Goal: Find specific fact: Find specific fact

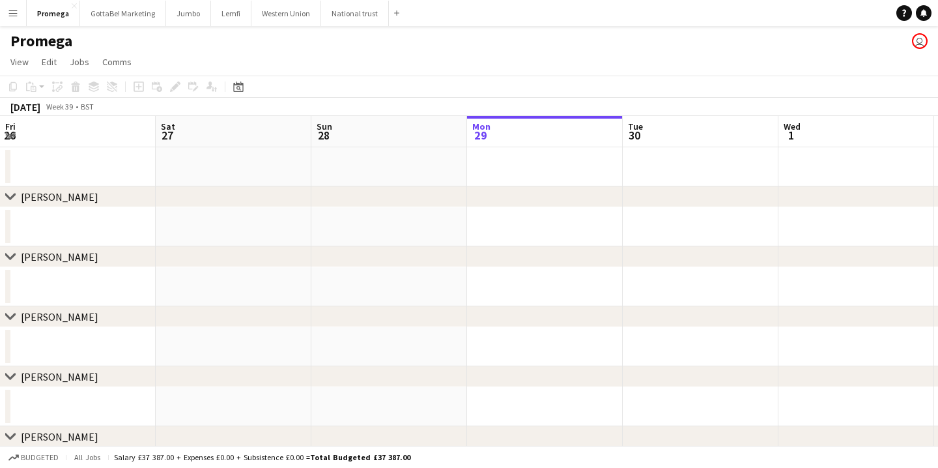
scroll to position [0, 311]
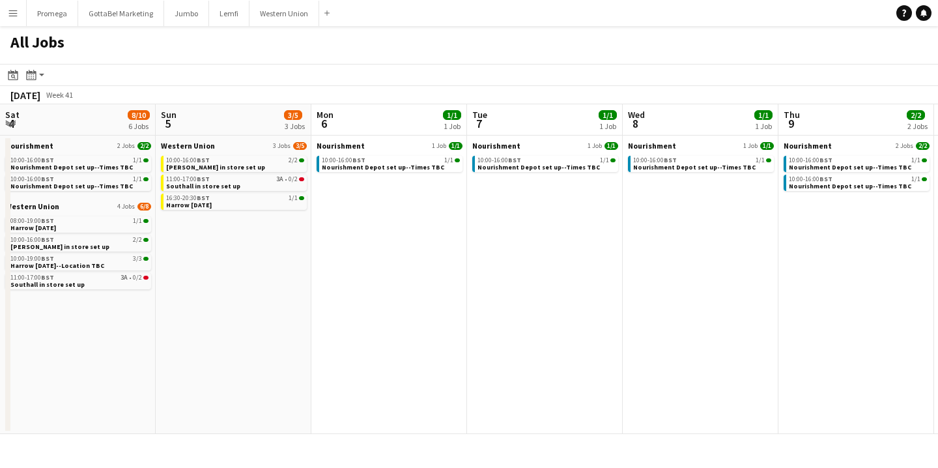
scroll to position [0, 664]
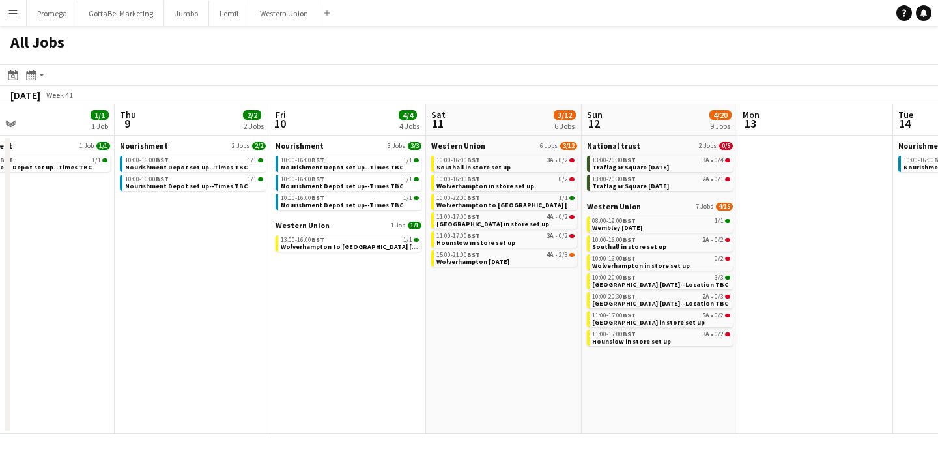
click at [13, 13] on app-icon "Menu" at bounding box center [13, 13] width 10 height 10
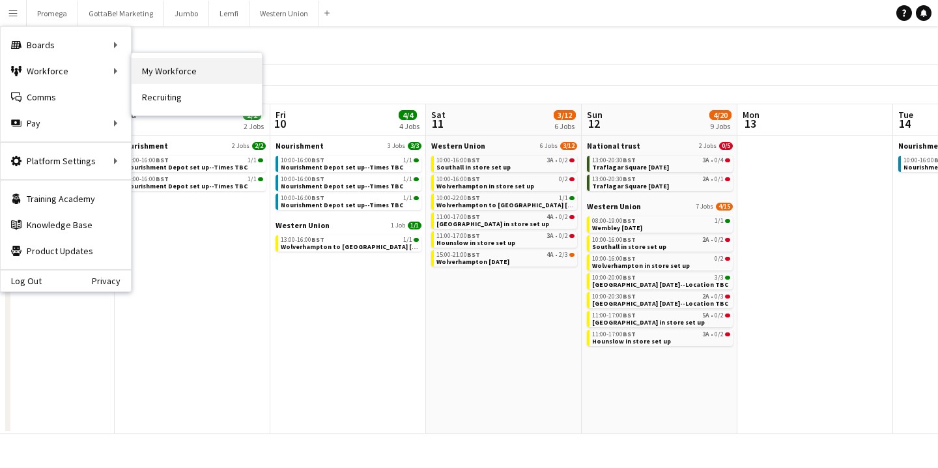
click at [172, 72] on link "My Workforce" at bounding box center [197, 71] width 130 height 26
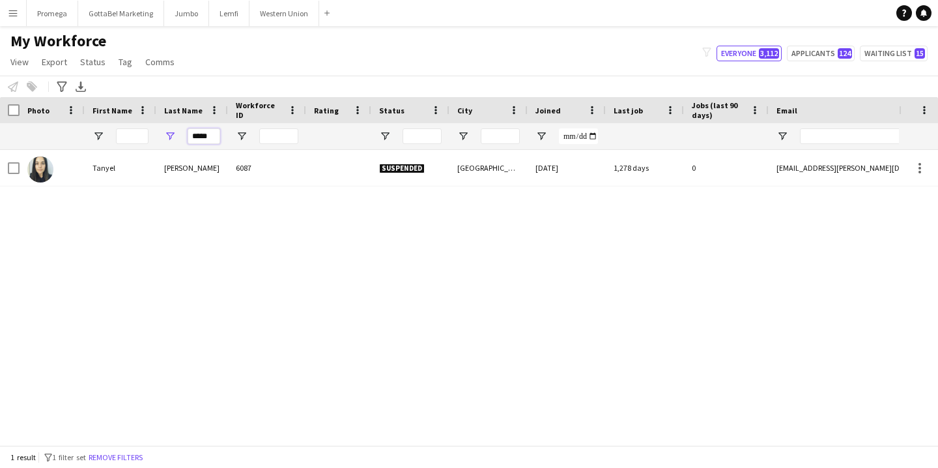
drag, startPoint x: 211, startPoint y: 135, endPoint x: 147, endPoint y: 130, distance: 64.7
click at [147, 130] on div "*****" at bounding box center [706, 136] width 1413 height 26
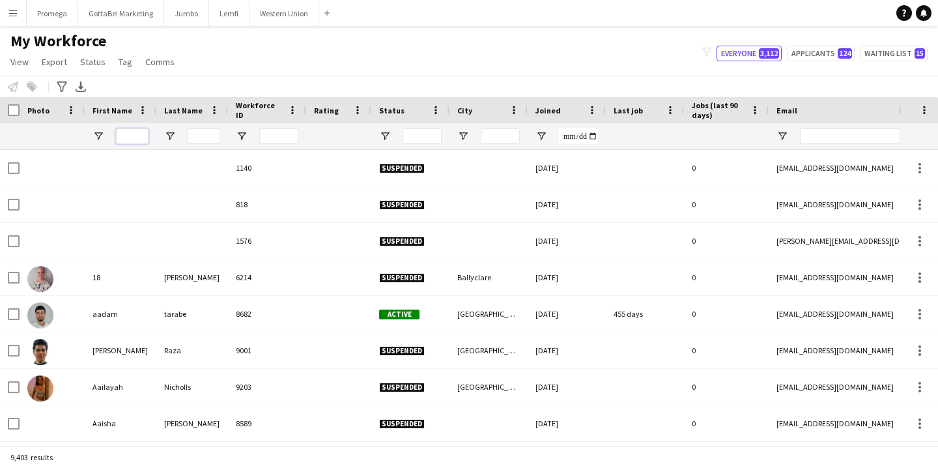
click at [130, 136] on input "First Name Filter Input" at bounding box center [132, 136] width 33 height 16
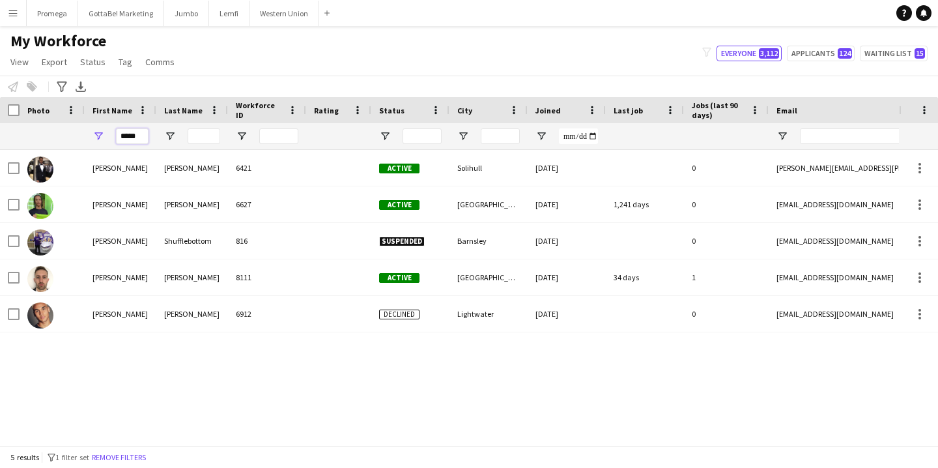
type input "*****"
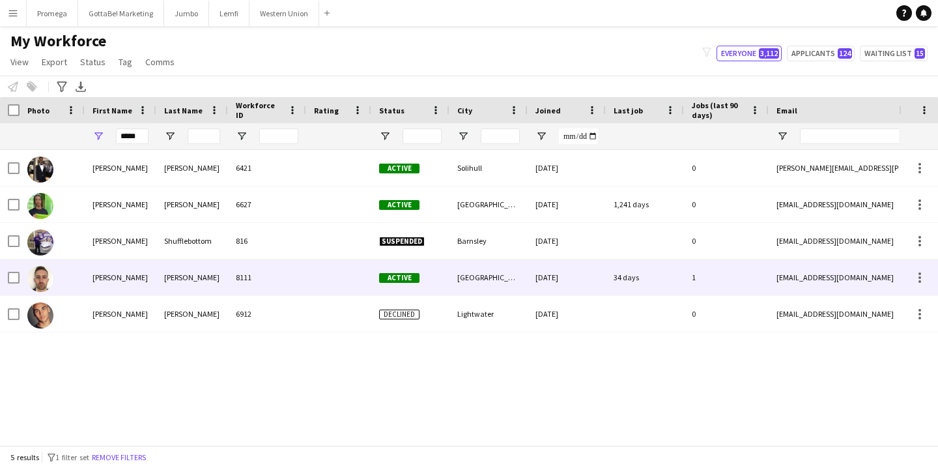
click at [199, 279] on div "Smith" at bounding box center [192, 277] width 72 height 36
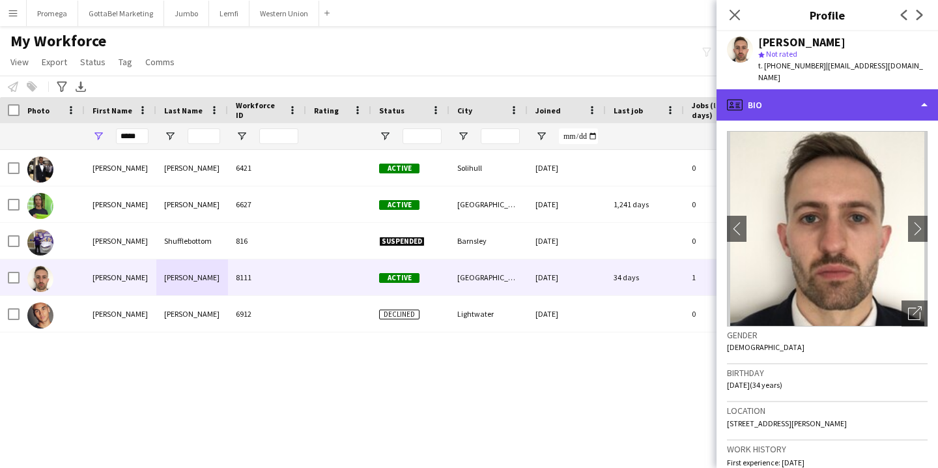
click at [921, 96] on div "profile Bio" at bounding box center [828, 104] width 222 height 31
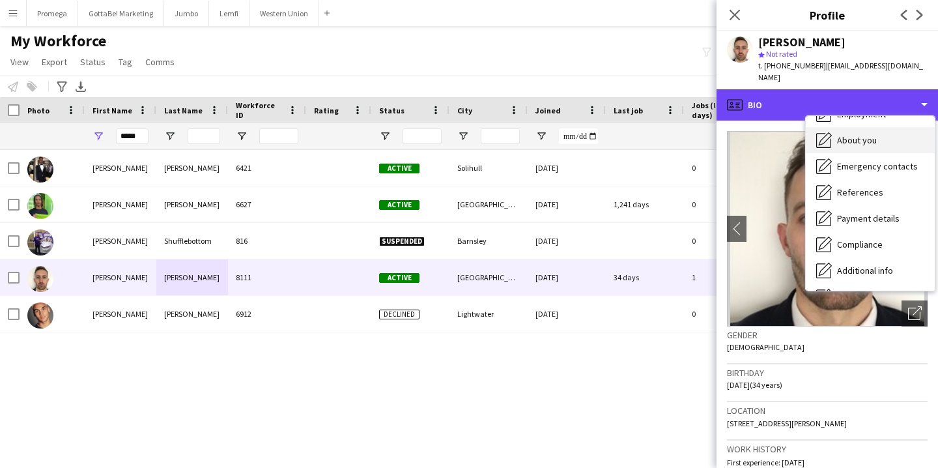
scroll to position [29, 0]
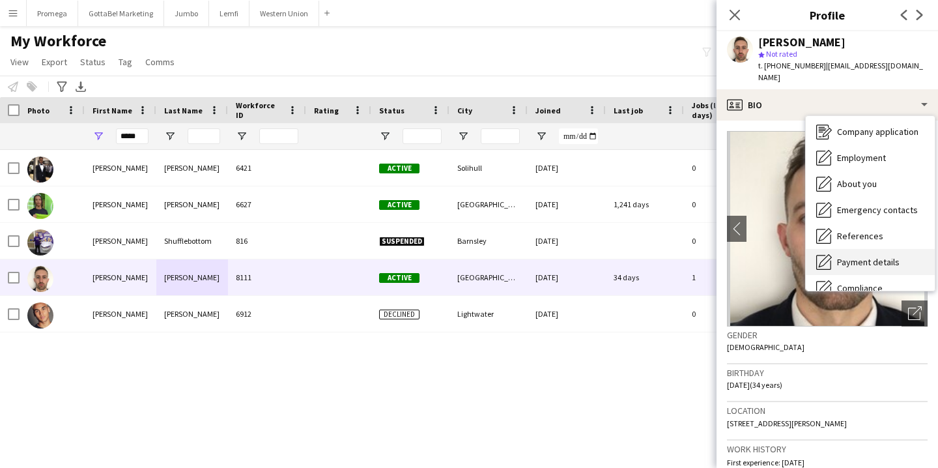
click at [871, 249] on div "Payment details Payment details" at bounding box center [870, 262] width 129 height 26
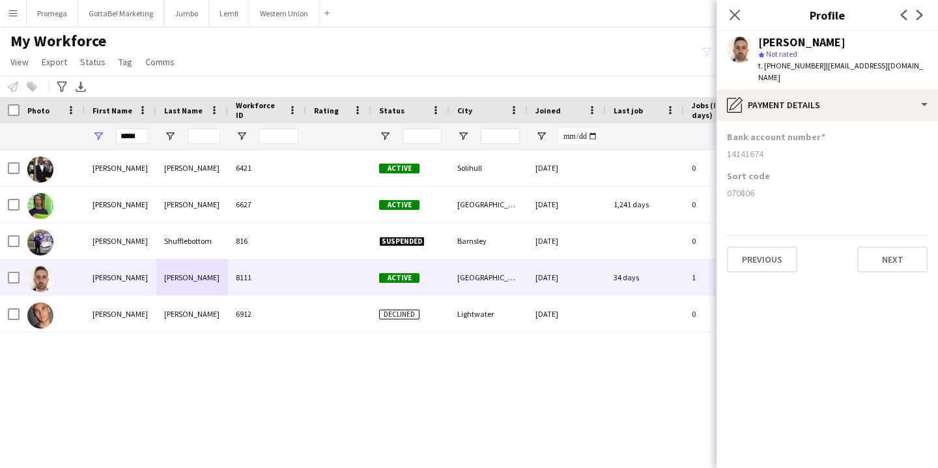
drag, startPoint x: 770, startPoint y: 140, endPoint x: 727, endPoint y: 139, distance: 43.0
click at [727, 139] on app-section-data-types "Bank account number 14141674 Sort code 070806 Previous Next" at bounding box center [828, 294] width 222 height 347
copy div "14141674"
drag, startPoint x: 757, startPoint y: 182, endPoint x: 729, endPoint y: 182, distance: 28.0
click at [729, 187] on div "070806" at bounding box center [827, 193] width 201 height 12
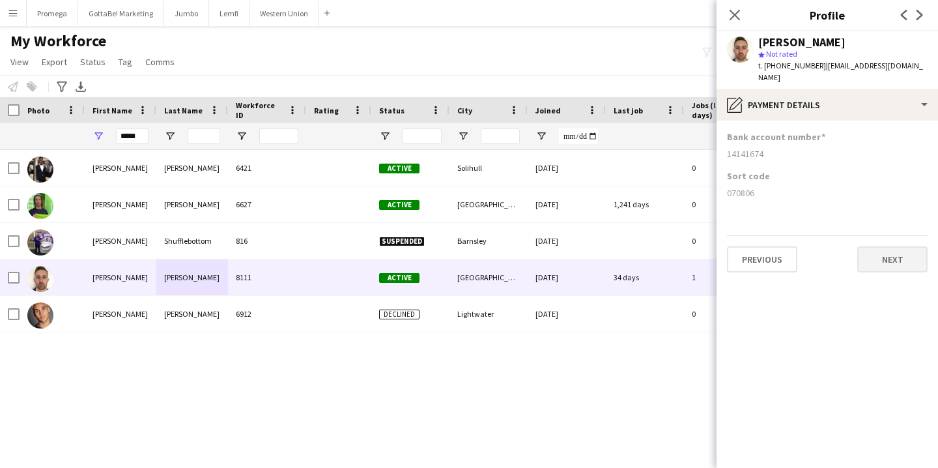
copy div "070806"
drag, startPoint x: 139, startPoint y: 137, endPoint x: 111, endPoint y: 135, distance: 28.7
click at [111, 135] on div "*****" at bounding box center [121, 136] width 72 height 26
paste input "*********"
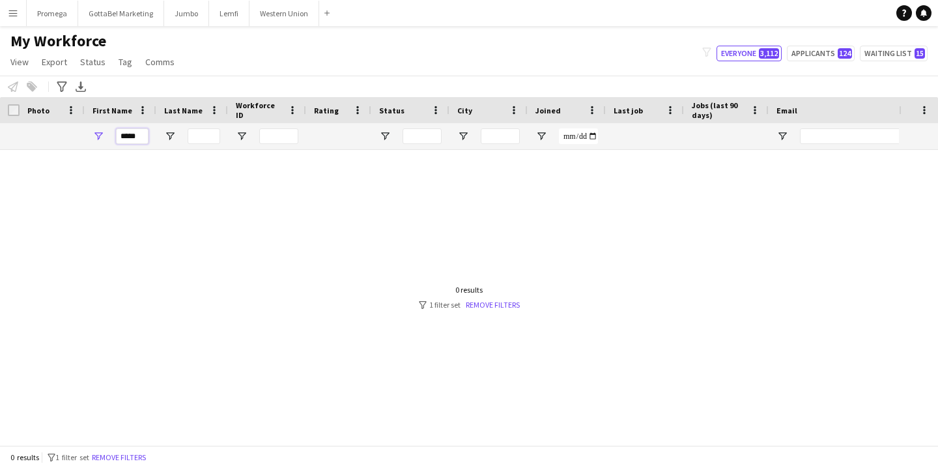
scroll to position [0, 0]
type input "*"
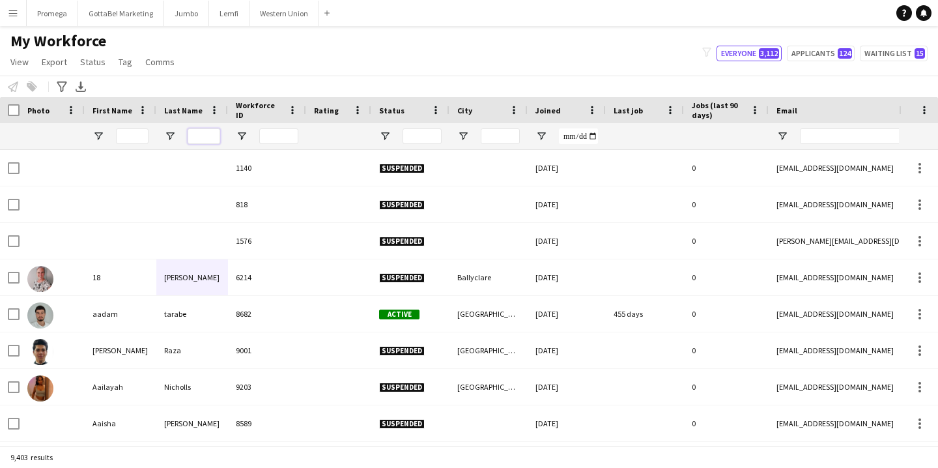
click at [209, 136] on input "Last Name Filter Input" at bounding box center [204, 136] width 33 height 16
paste input "*********"
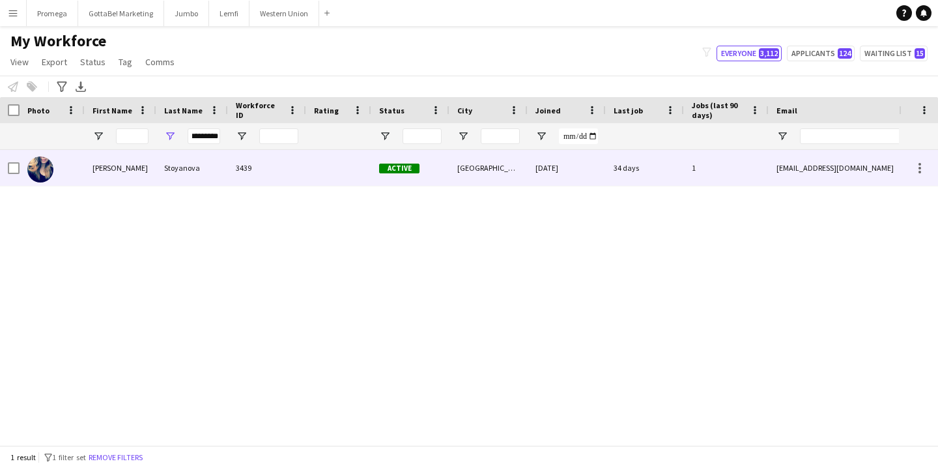
click at [179, 168] on div "Stoyanova" at bounding box center [192, 168] width 72 height 36
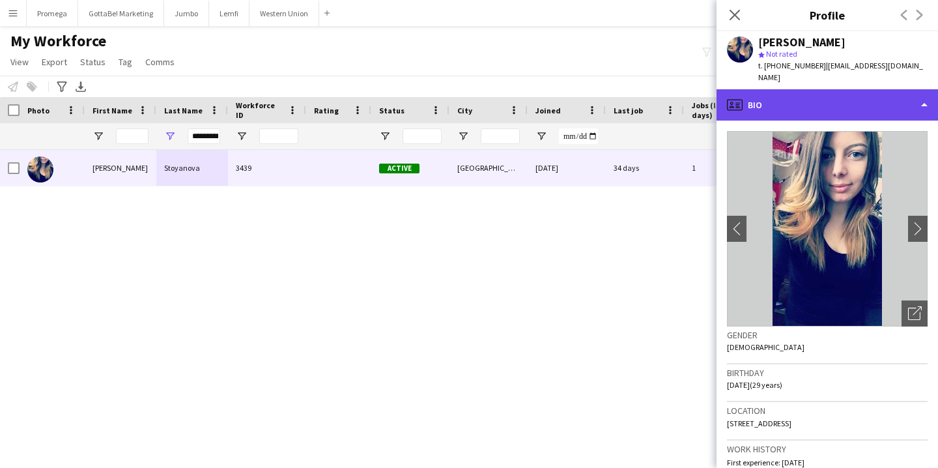
click at [877, 96] on div "profile Bio" at bounding box center [828, 104] width 222 height 31
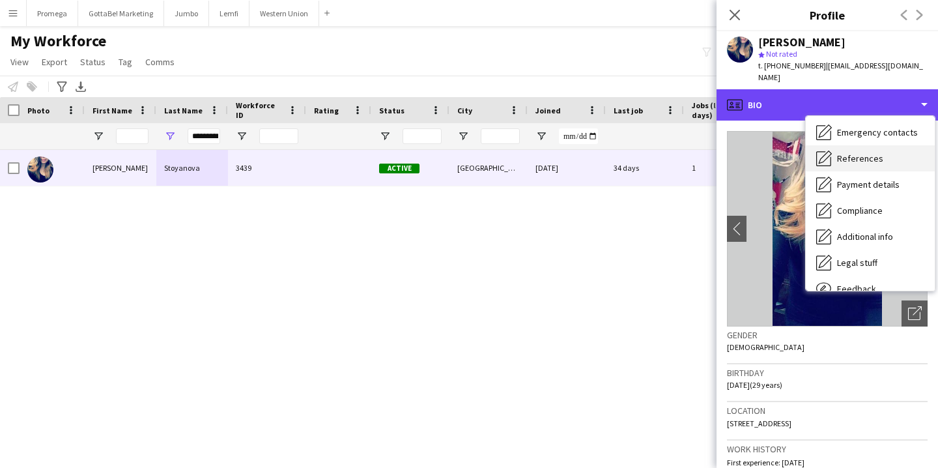
scroll to position [121, 0]
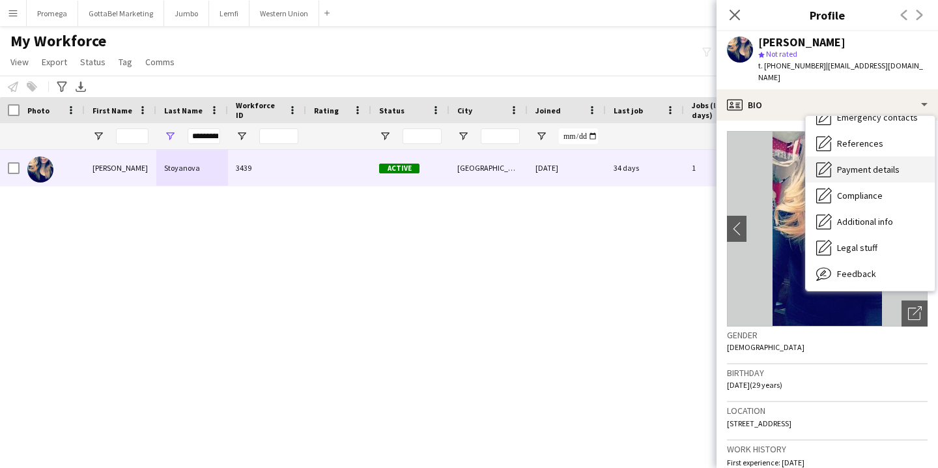
click at [865, 164] on span "Payment details" at bounding box center [868, 170] width 63 height 12
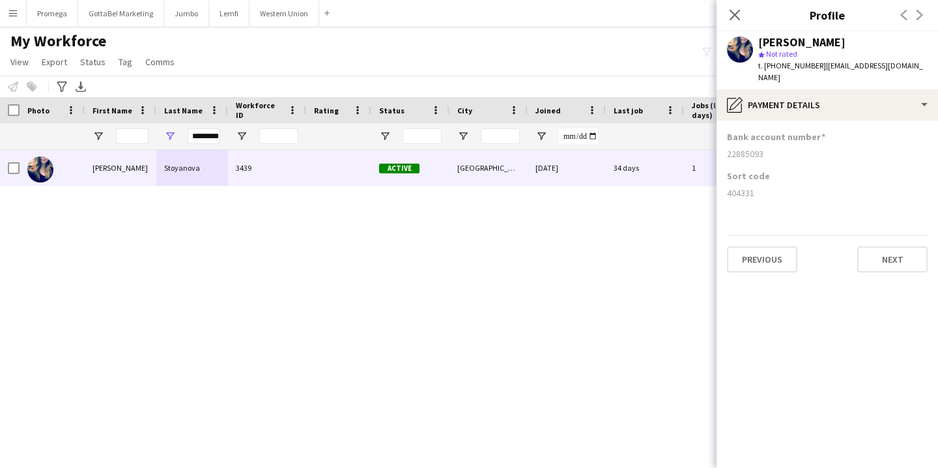
drag, startPoint x: 762, startPoint y: 138, endPoint x: 719, endPoint y: 141, distance: 43.1
click at [719, 141] on app-section-data-types "Bank account number 22885093 Sort code 404331 Previous Next" at bounding box center [828, 294] width 222 height 347
copy div "22885093"
drag, startPoint x: 753, startPoint y: 181, endPoint x: 726, endPoint y: 181, distance: 27.4
click at [726, 181] on app-section-data-types "Bank account number 22885093 Sort code 404331 Previous Next" at bounding box center [828, 294] width 222 height 347
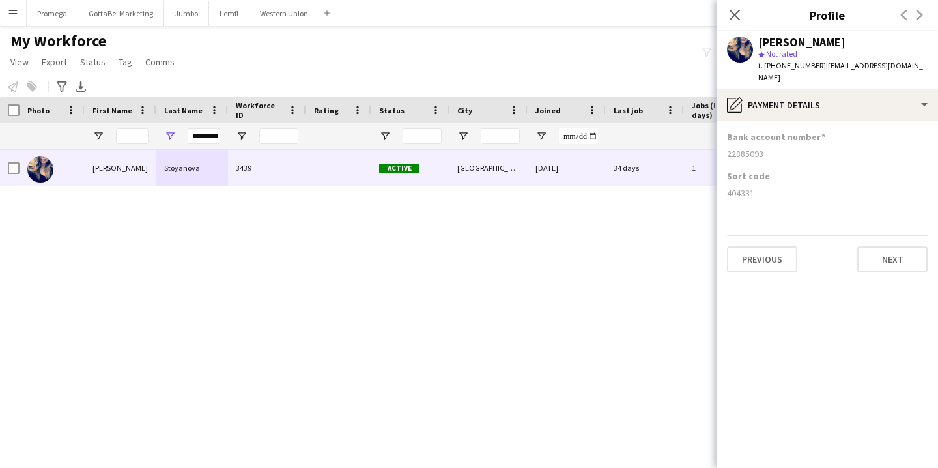
copy div "404331"
click at [205, 135] on input "*********" at bounding box center [204, 136] width 33 height 16
paste input "Last Name Filter Input"
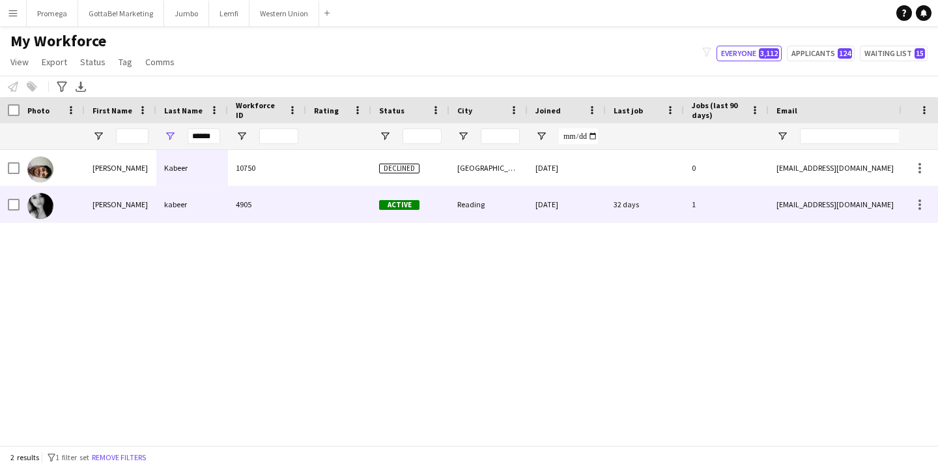
click at [201, 205] on div "kabeer" at bounding box center [192, 204] width 72 height 36
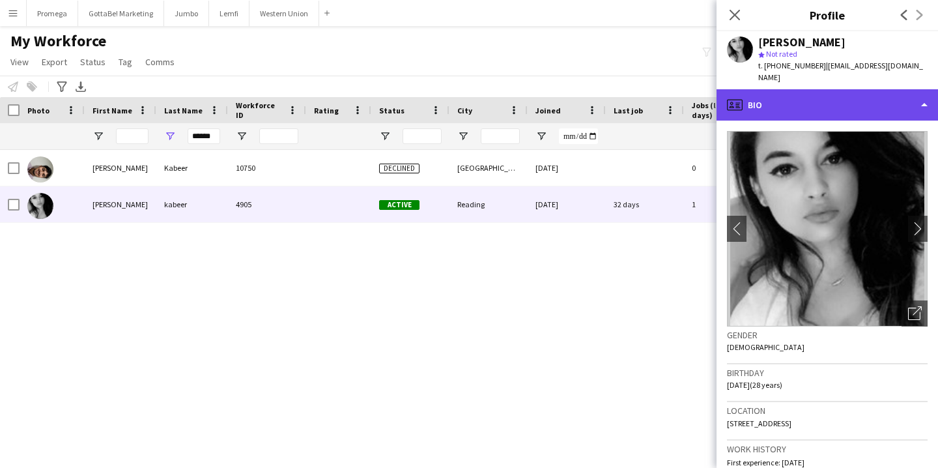
click at [870, 94] on div "profile Bio" at bounding box center [828, 104] width 222 height 31
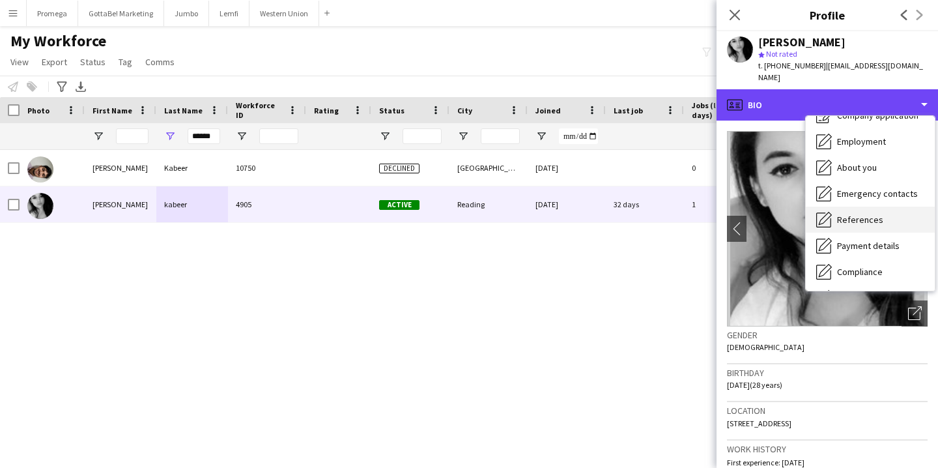
scroll to position [59, 0]
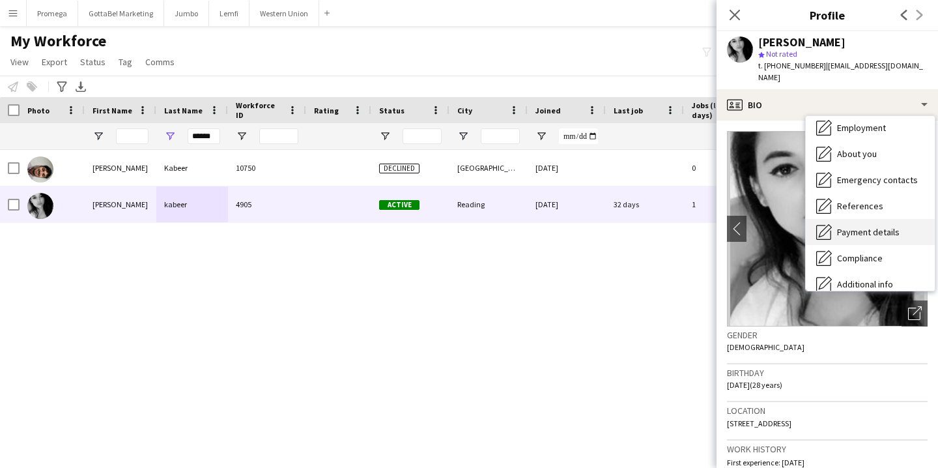
click at [865, 226] on span "Payment details" at bounding box center [868, 232] width 63 height 12
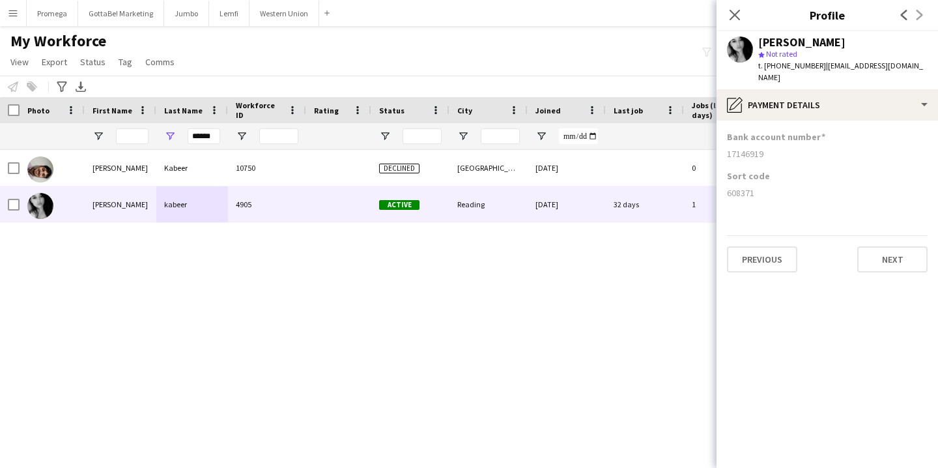
drag, startPoint x: 765, startPoint y: 141, endPoint x: 727, endPoint y: 143, distance: 38.5
click at [726, 143] on app-section-data-types "Bank account number 17146919 Sort code 608371 Previous Next" at bounding box center [828, 294] width 222 height 347
copy div "17146919"
drag, startPoint x: 758, startPoint y: 180, endPoint x: 725, endPoint y: 185, distance: 33.6
click at [725, 185] on app-section-data-types "Bank account number 17146919 Sort code 608371 Previous Next" at bounding box center [828, 294] width 222 height 347
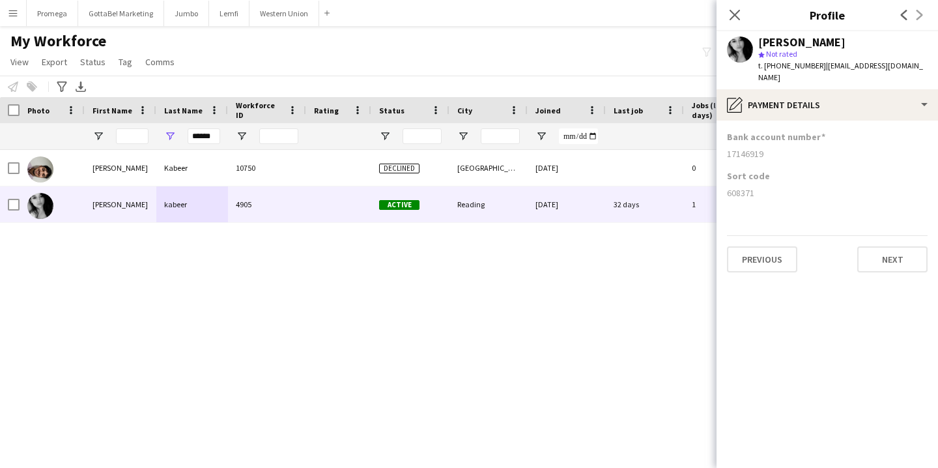
copy div "608371"
drag, startPoint x: 192, startPoint y: 136, endPoint x: 279, endPoint y: 139, distance: 86.7
click at [279, 139] on div "******" at bounding box center [706, 136] width 1413 height 26
paste input "**********"
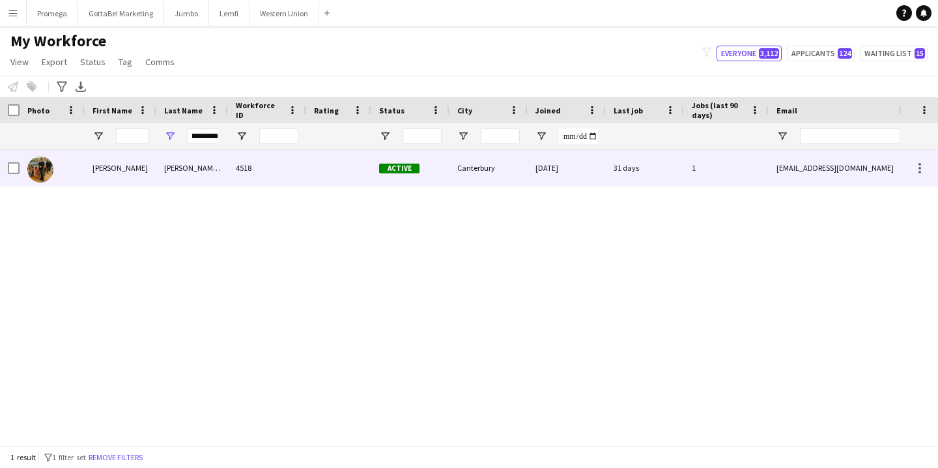
click at [212, 175] on div "Earl-Dieppedalle" at bounding box center [192, 168] width 72 height 36
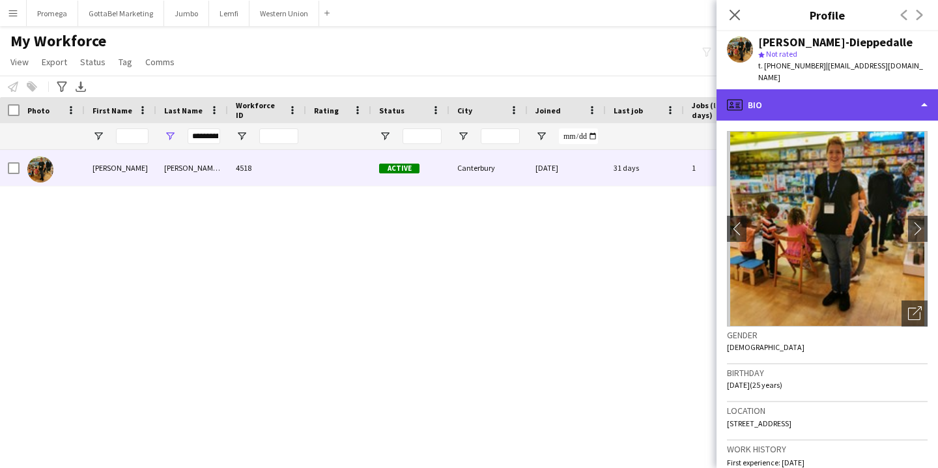
click at [853, 98] on div "profile Bio" at bounding box center [828, 104] width 222 height 31
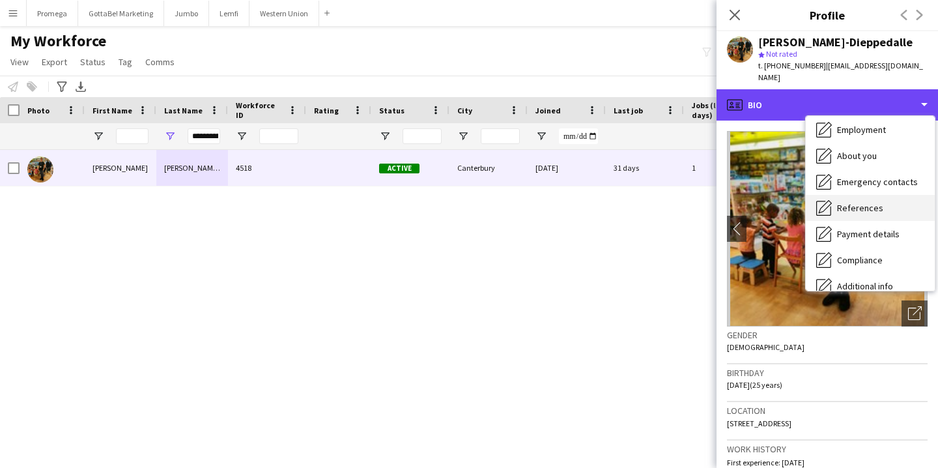
scroll to position [61, 0]
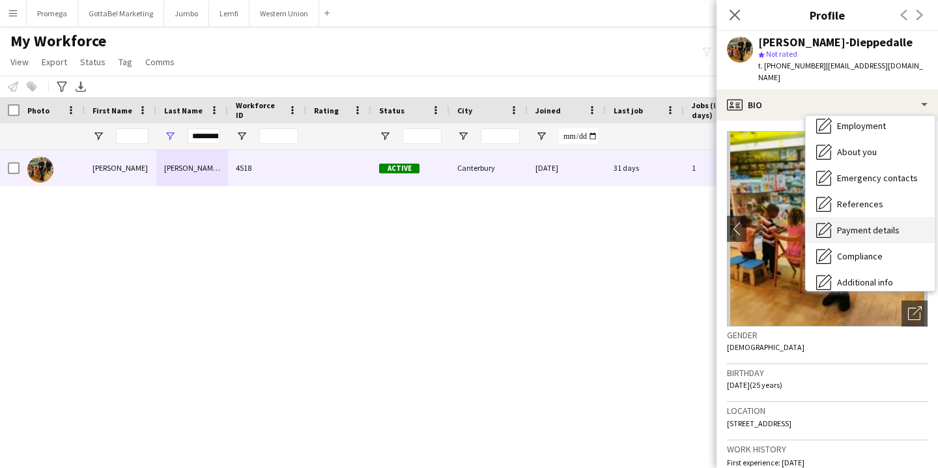
click at [869, 224] on div "Payment details Payment details" at bounding box center [870, 230] width 129 height 26
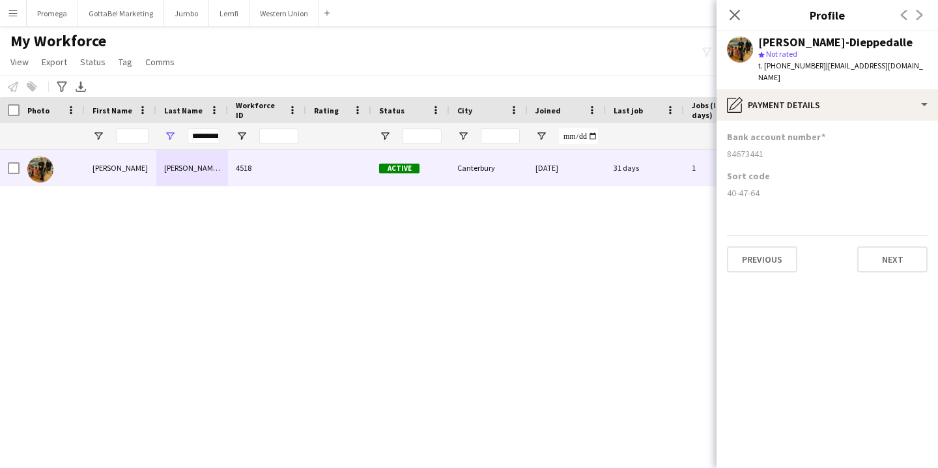
drag, startPoint x: 765, startPoint y: 141, endPoint x: 728, endPoint y: 141, distance: 37.1
click at [728, 148] on div "84673441" at bounding box center [827, 154] width 201 height 12
copy div "84673441"
drag, startPoint x: 763, startPoint y: 178, endPoint x: 729, endPoint y: 179, distance: 34.6
click at [729, 187] on div "40-47-64" at bounding box center [827, 193] width 201 height 12
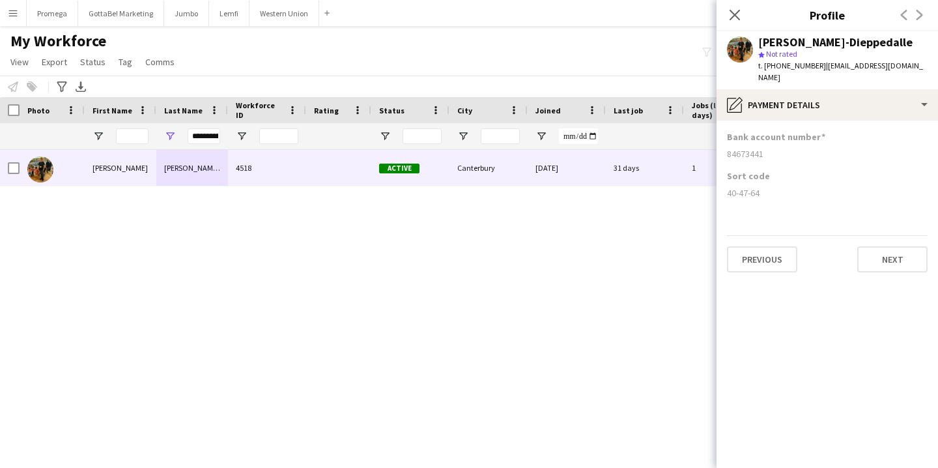
copy div "40-47-64"
drag, startPoint x: 192, startPoint y: 136, endPoint x: 250, endPoint y: 139, distance: 58.1
click at [250, 139] on div "**********" at bounding box center [706, 136] width 1413 height 26
paste input "Last Name Filter Input"
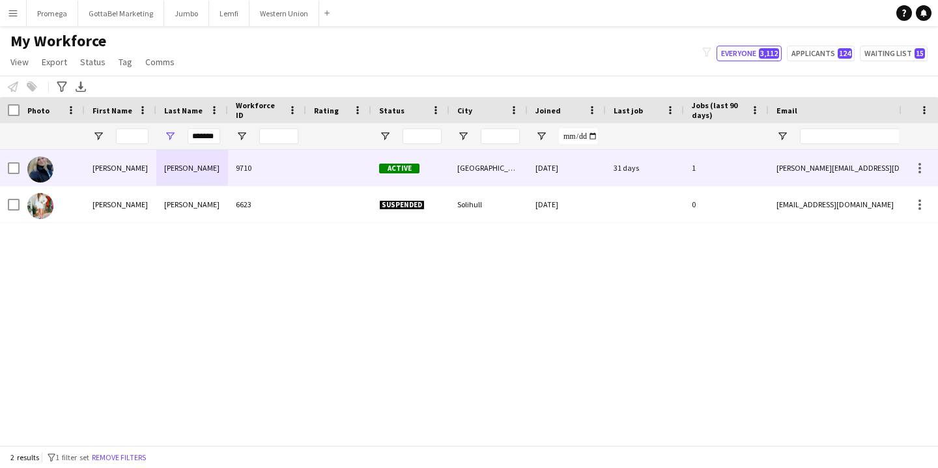
click at [196, 170] on div "Bateman" at bounding box center [192, 168] width 72 height 36
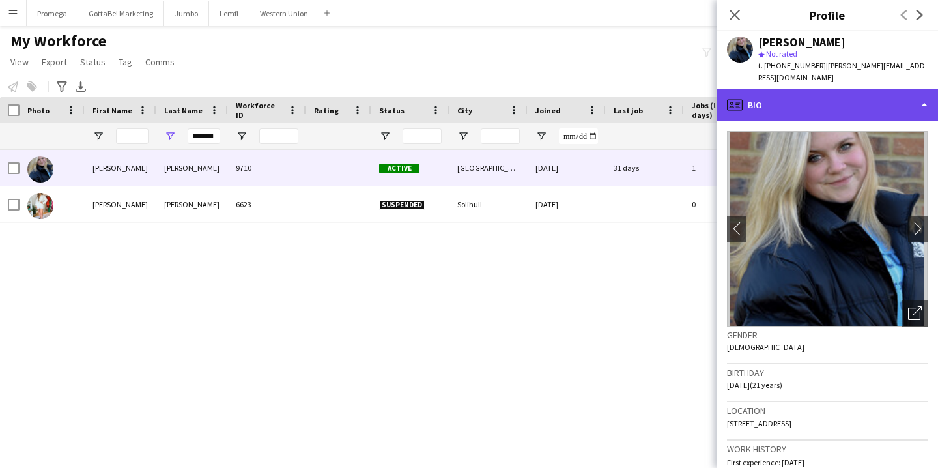
click at [845, 103] on div "profile Bio" at bounding box center [828, 104] width 222 height 31
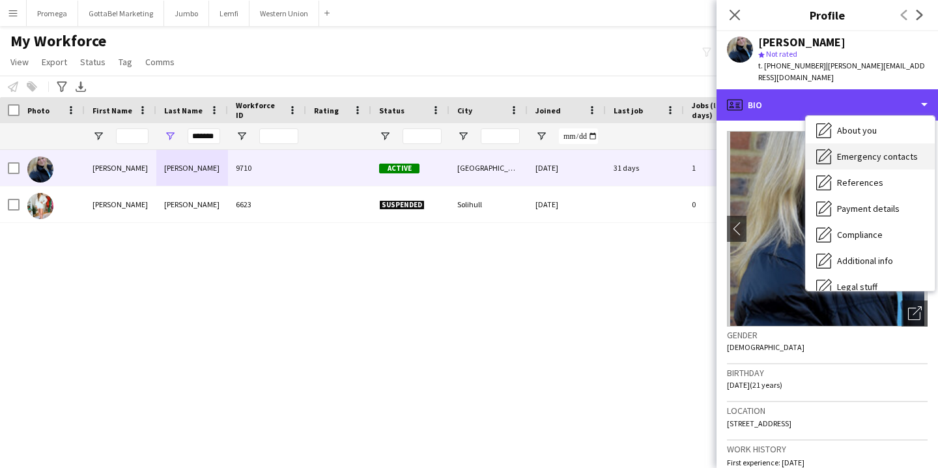
scroll to position [86, 0]
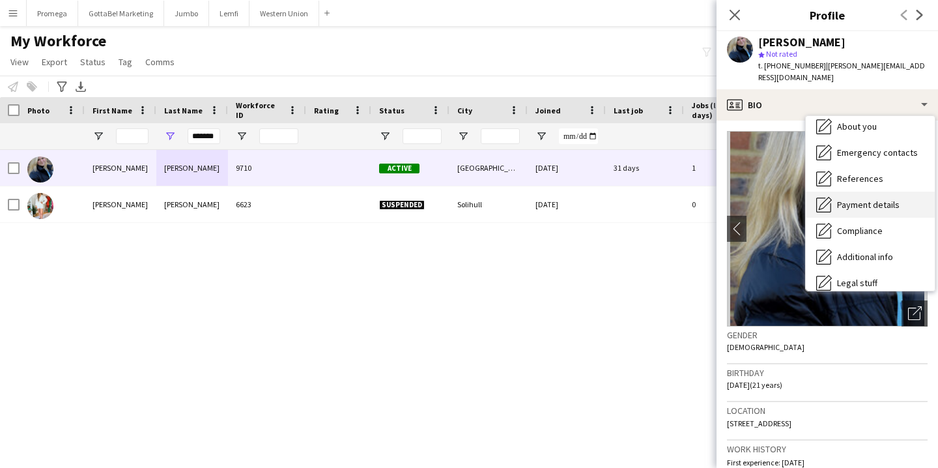
click at [879, 199] on span "Payment details" at bounding box center [868, 205] width 63 height 12
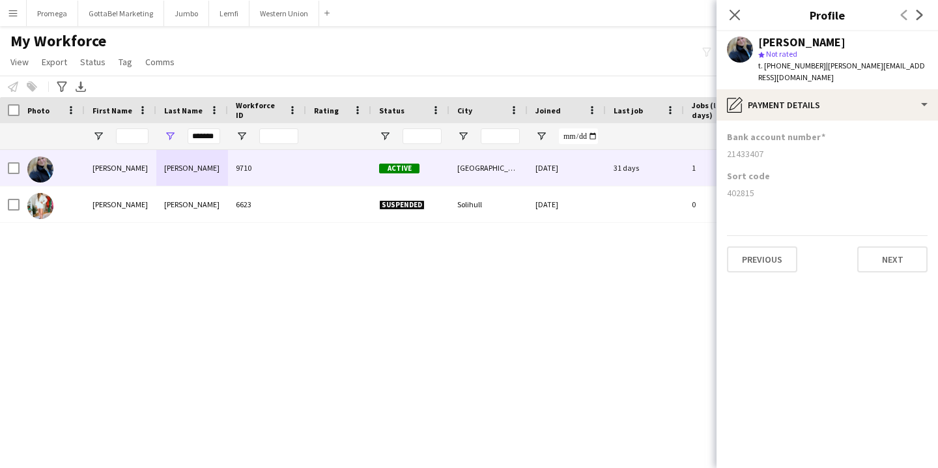
drag, startPoint x: 765, startPoint y: 141, endPoint x: 723, endPoint y: 141, distance: 41.7
click at [723, 141] on app-section-data-types "Bank account number 21433407 Sort code 402815 Previous Next" at bounding box center [828, 294] width 222 height 347
copy div "21433407"
drag, startPoint x: 756, startPoint y: 181, endPoint x: 729, endPoint y: 184, distance: 27.6
click at [729, 187] on div "402815" at bounding box center [827, 193] width 201 height 12
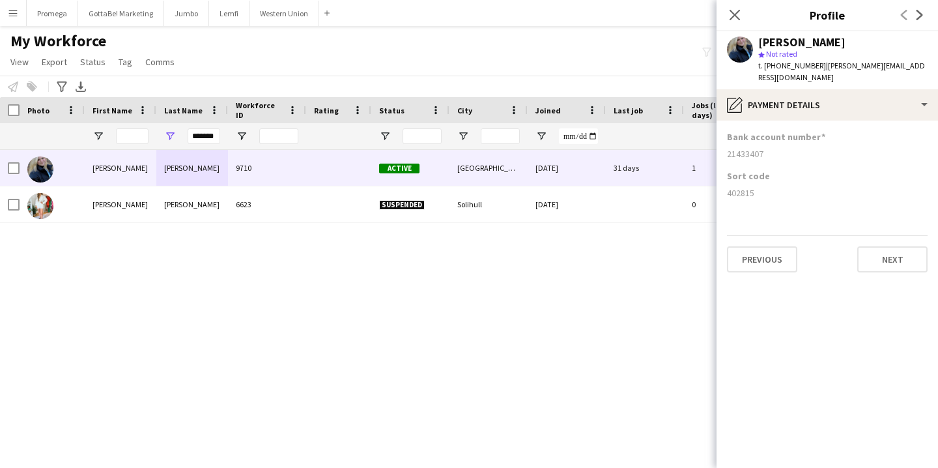
copy div "402815"
drag, startPoint x: 194, startPoint y: 137, endPoint x: 261, endPoint y: 137, distance: 66.5
click at [261, 137] on div "*******" at bounding box center [706, 136] width 1413 height 26
paste input "Last Name Filter Input"
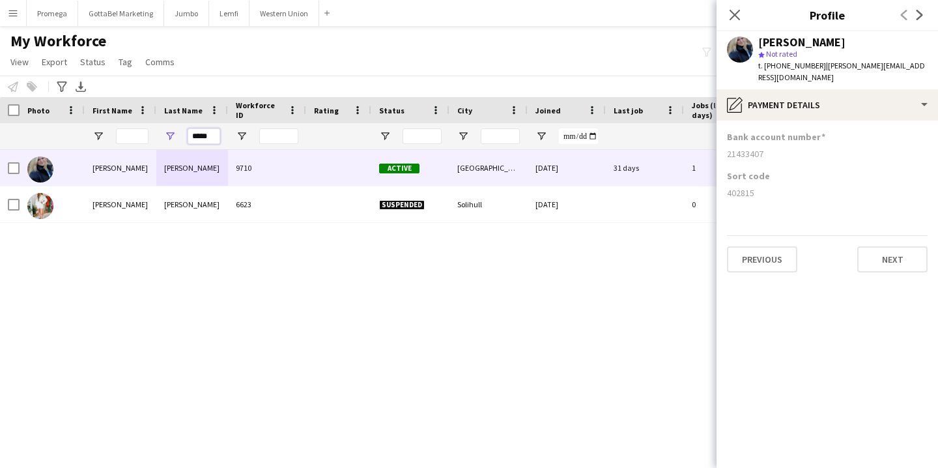
scroll to position [0, 0]
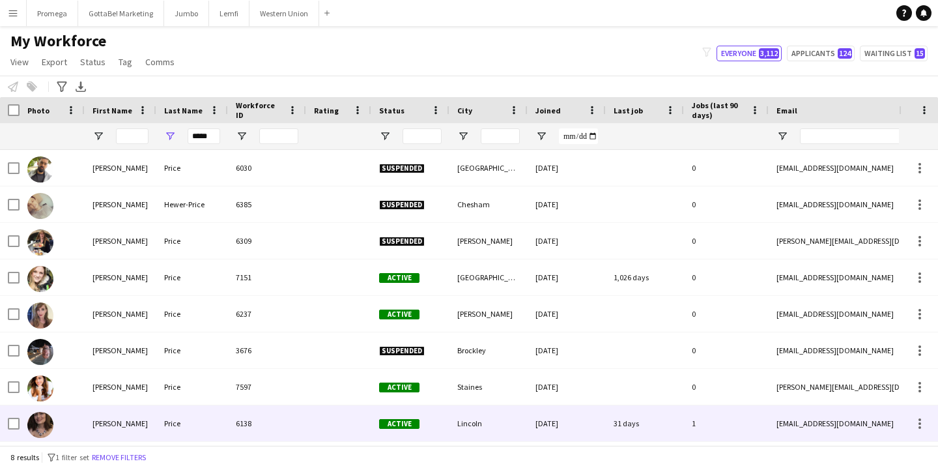
click at [185, 423] on div "Price" at bounding box center [192, 423] width 72 height 36
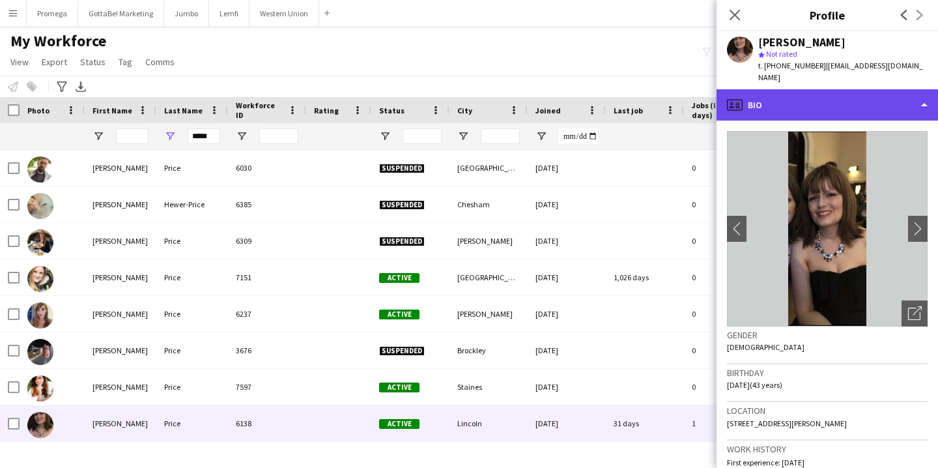
click at [877, 95] on div "profile Bio" at bounding box center [828, 104] width 222 height 31
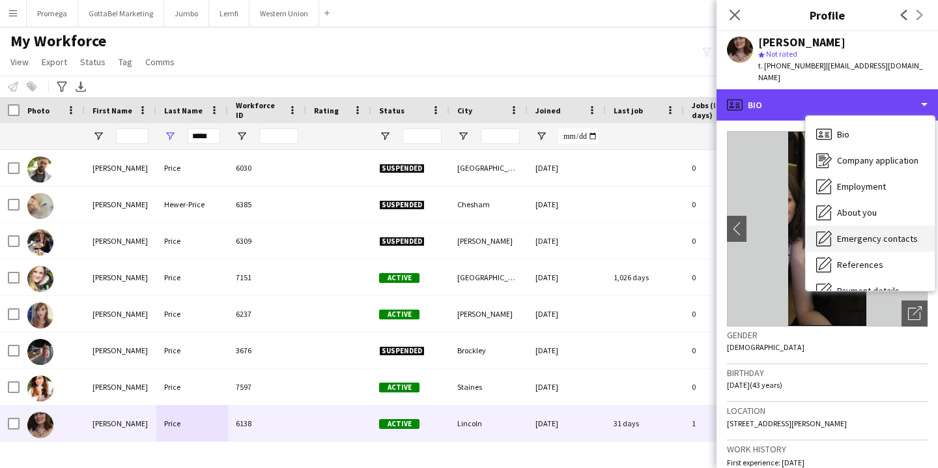
scroll to position [149, 0]
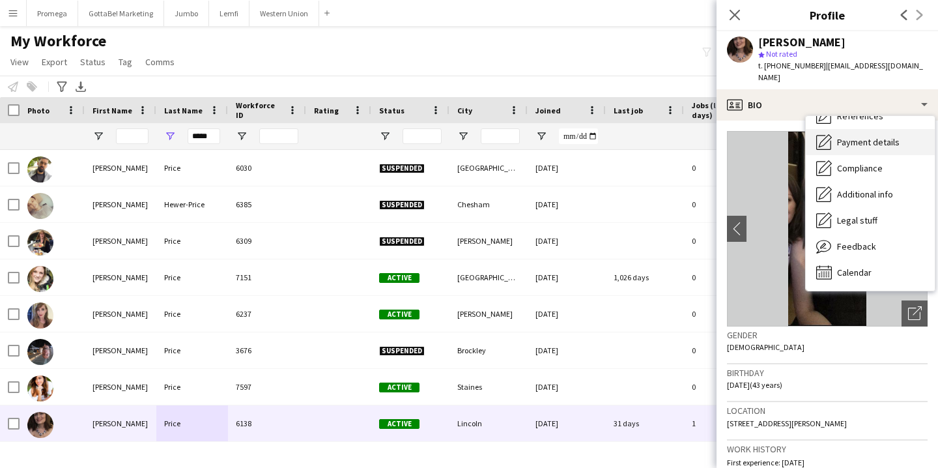
click at [878, 136] on span "Payment details" at bounding box center [868, 142] width 63 height 12
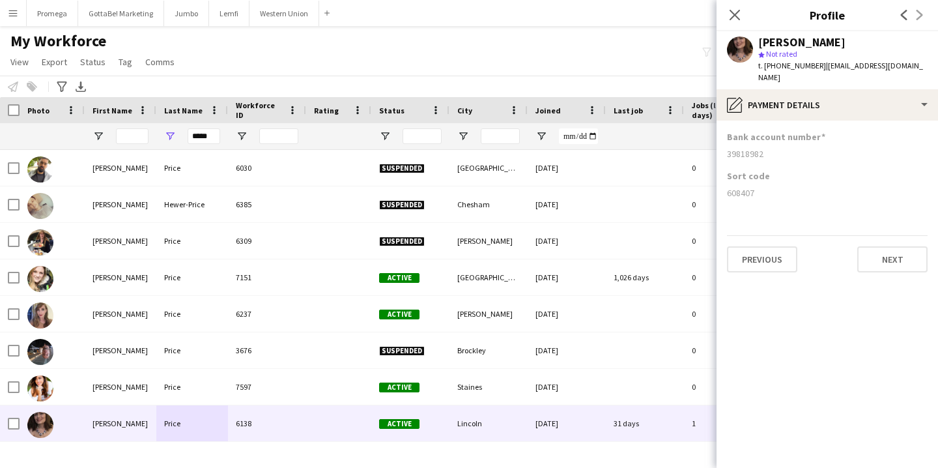
drag, startPoint x: 763, startPoint y: 140, endPoint x: 727, endPoint y: 141, distance: 36.5
click at [727, 148] on div "39818982" at bounding box center [827, 154] width 201 height 12
drag, startPoint x: 754, startPoint y: 181, endPoint x: 727, endPoint y: 185, distance: 27.0
click at [727, 187] on div "608407" at bounding box center [827, 193] width 201 height 12
drag, startPoint x: 210, startPoint y: 137, endPoint x: 177, endPoint y: 130, distance: 34.0
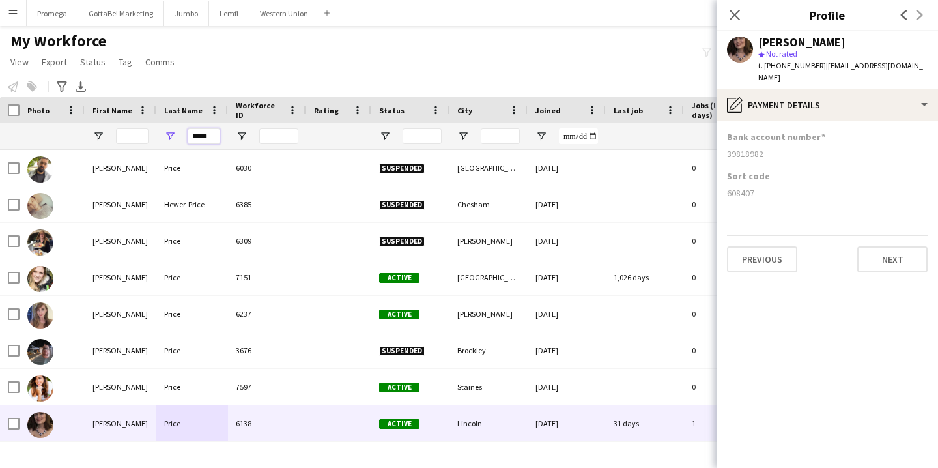
click at [178, 132] on div "*****" at bounding box center [192, 136] width 72 height 26
paste input "Last Name Filter Input"
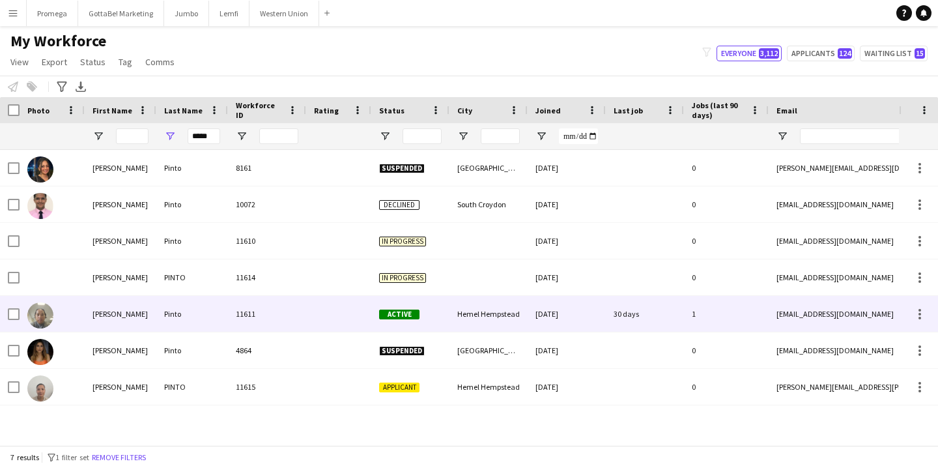
click at [152, 310] on div "Conrado" at bounding box center [121, 314] width 72 height 36
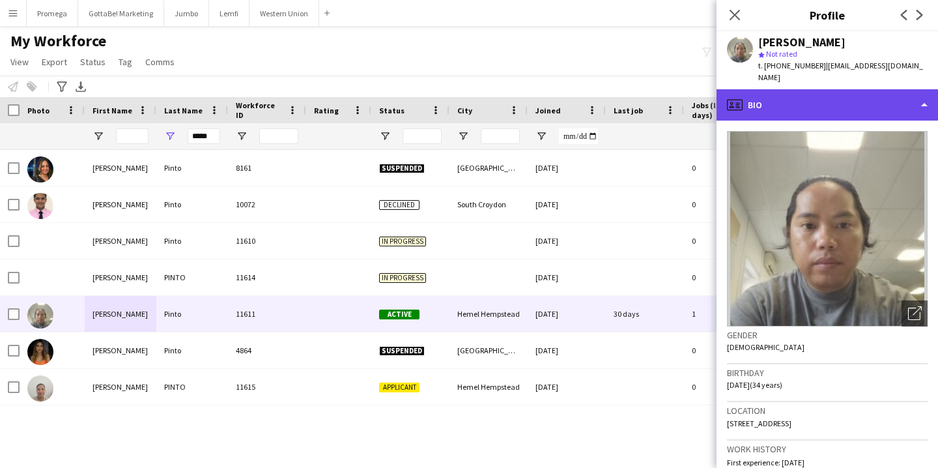
click at [874, 100] on div "profile Bio" at bounding box center [828, 104] width 222 height 31
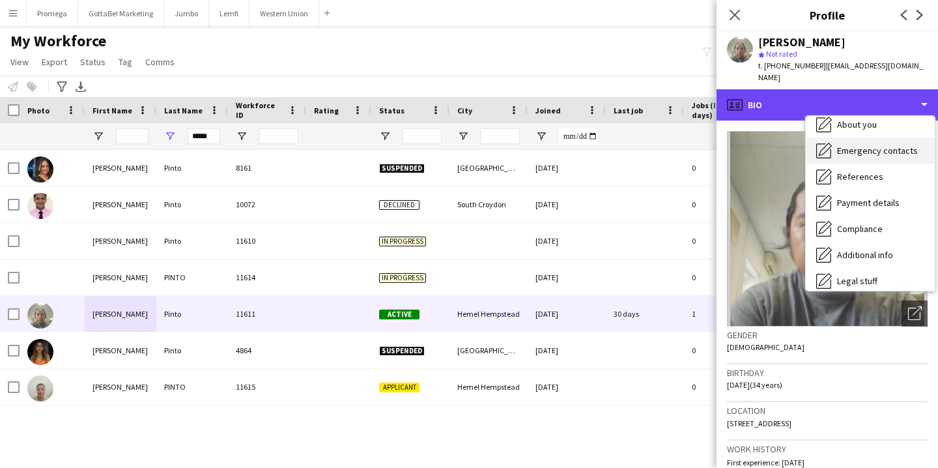
scroll to position [97, 0]
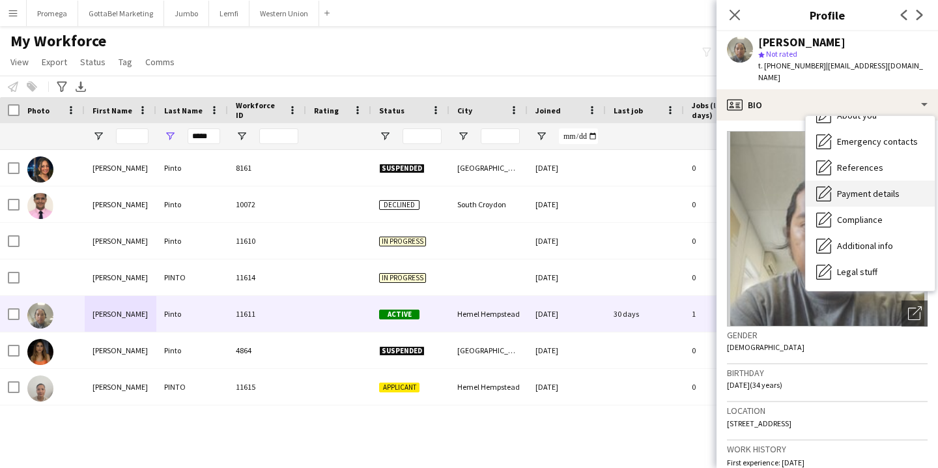
click at [878, 188] on div "Payment details Payment details" at bounding box center [870, 194] width 129 height 26
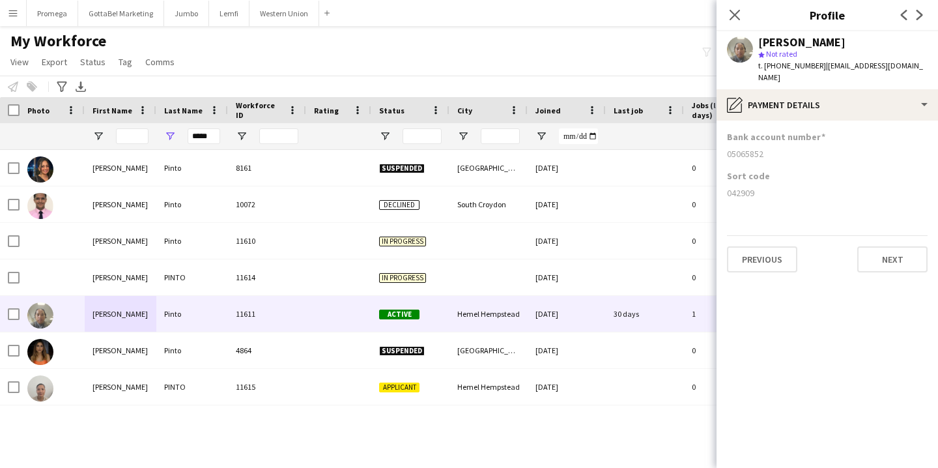
drag, startPoint x: 767, startPoint y: 139, endPoint x: 721, endPoint y: 141, distance: 46.3
click at [721, 141] on app-section-data-types "Bank account number 05065852 Sort code 042909 Previous Next" at bounding box center [828, 294] width 222 height 347
drag, startPoint x: 756, startPoint y: 180, endPoint x: 727, endPoint y: 181, distance: 28.7
click at [727, 187] on div "042909" at bounding box center [827, 193] width 201 height 12
drag, startPoint x: 213, startPoint y: 136, endPoint x: 164, endPoint y: 128, distance: 50.2
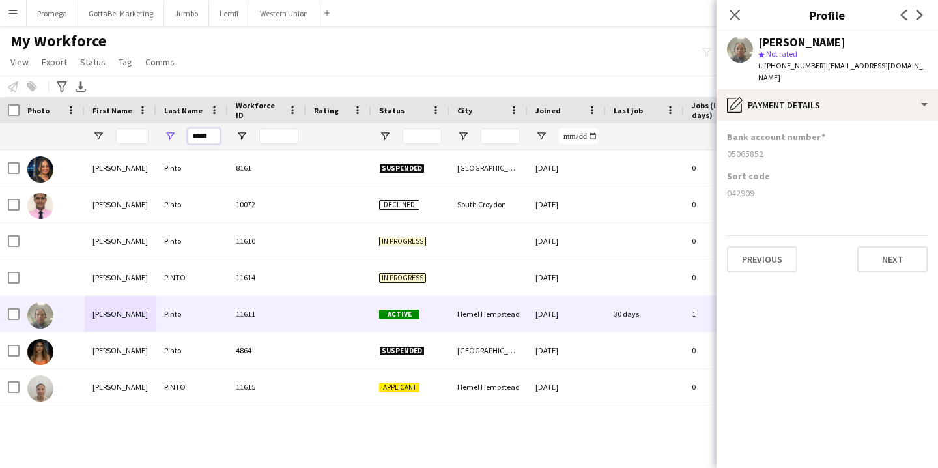
click at [164, 128] on div "*****" at bounding box center [192, 136] width 72 height 26
paste input "*"
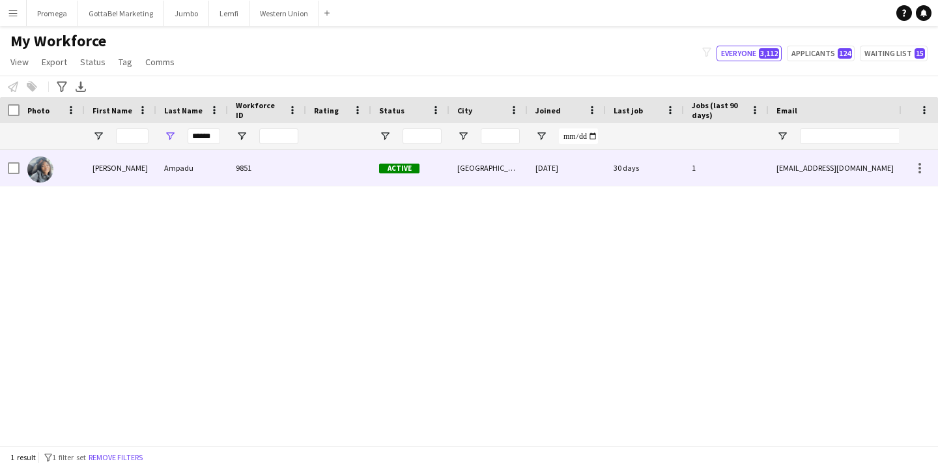
click at [171, 173] on div "Ampadu" at bounding box center [192, 168] width 72 height 36
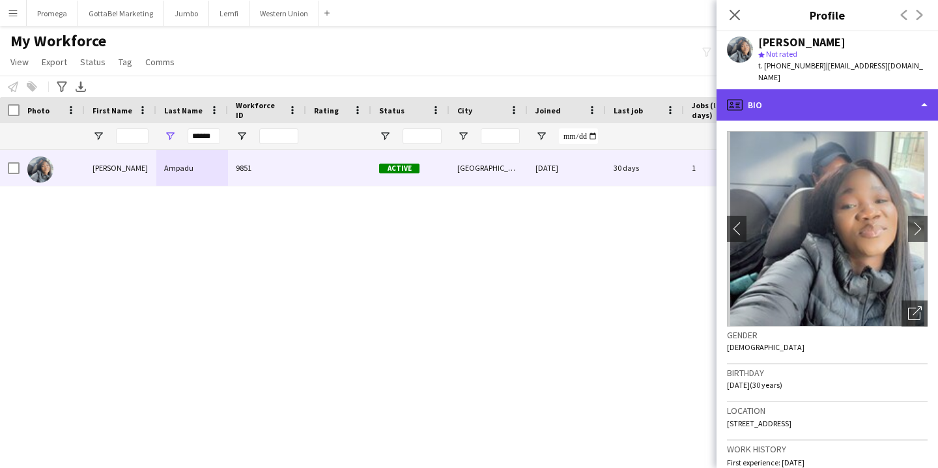
click at [880, 97] on div "profile Bio" at bounding box center [828, 104] width 222 height 31
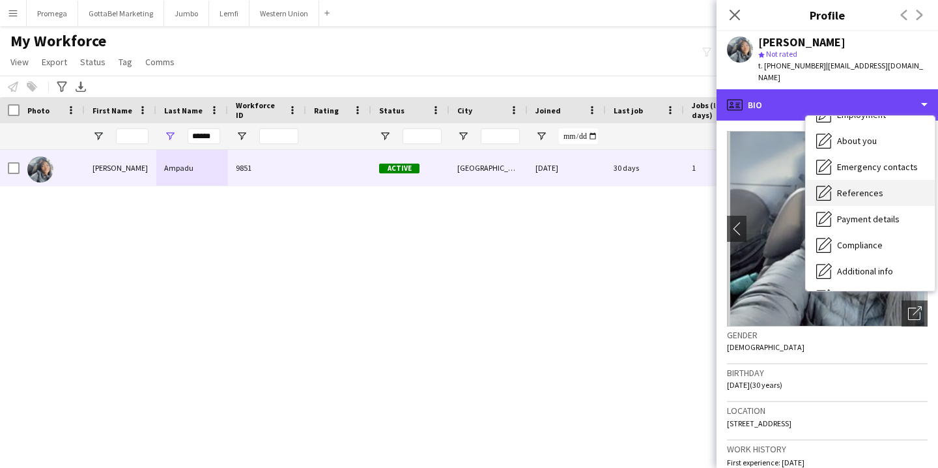
scroll to position [103, 0]
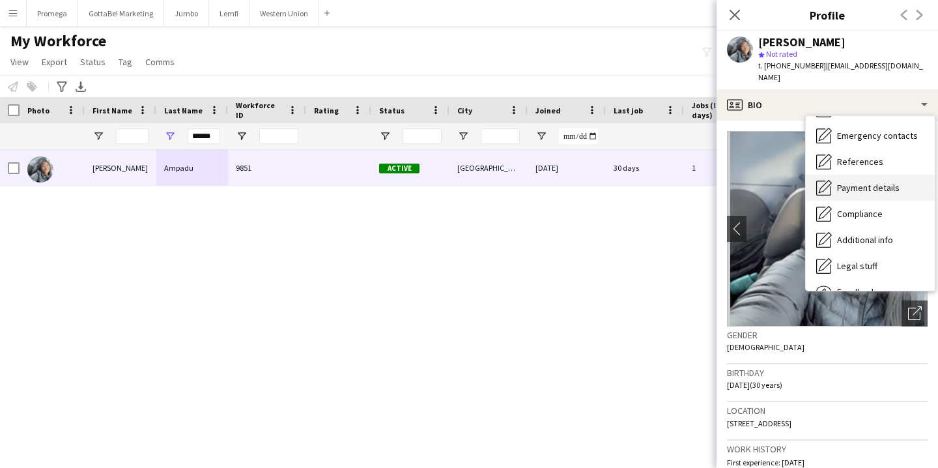
click at [886, 190] on span "Payment details" at bounding box center [868, 188] width 63 height 12
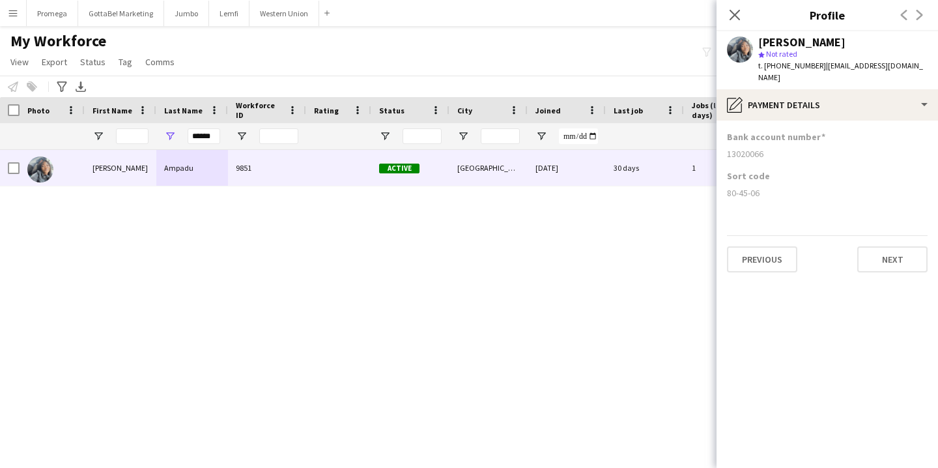
drag, startPoint x: 763, startPoint y: 152, endPoint x: 724, endPoint y: 152, distance: 39.1
click at [724, 152] on app-section-data-types "Bank account number 13020066 Sort code 80-45-06 Previous Next" at bounding box center [828, 294] width 222 height 347
drag, startPoint x: 762, startPoint y: 195, endPoint x: 728, endPoint y: 195, distance: 34.5
click at [728, 195] on div "80-45-06" at bounding box center [827, 193] width 201 height 12
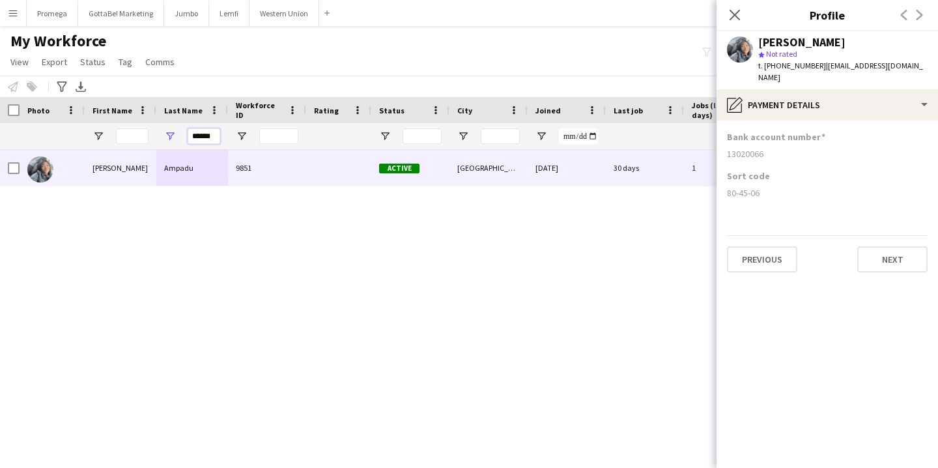
drag, startPoint x: 191, startPoint y: 134, endPoint x: 261, endPoint y: 136, distance: 69.8
click at [261, 136] on div "******" at bounding box center [706, 136] width 1413 height 26
paste input "Last Name Filter Input"
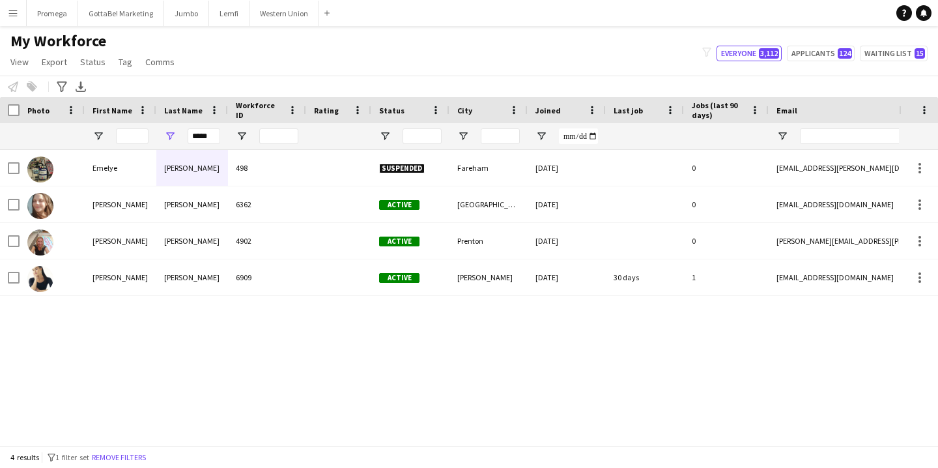
click at [190, 302] on div "Emelye Dwyer 498 Suspended Fareham 26-11-2019 0 emelye.dwyer@gmail.com +4477963…" at bounding box center [449, 297] width 899 height 295
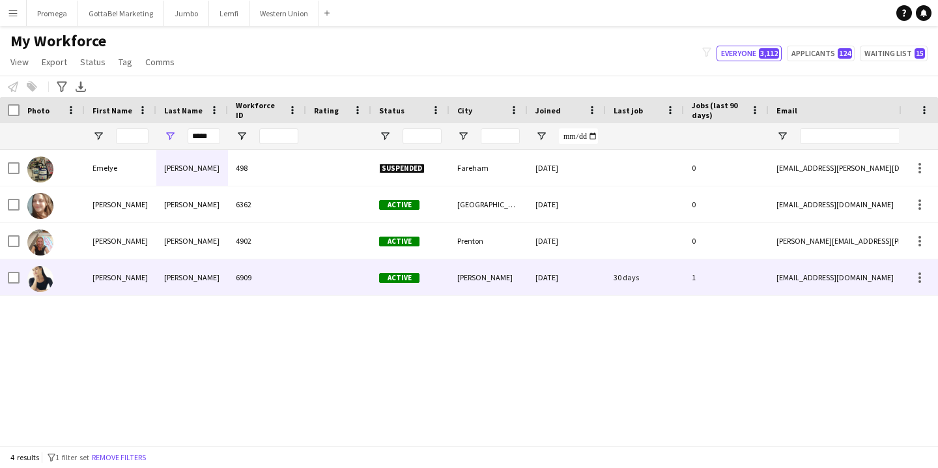
click at [191, 285] on div "Dwyer" at bounding box center [192, 277] width 72 height 36
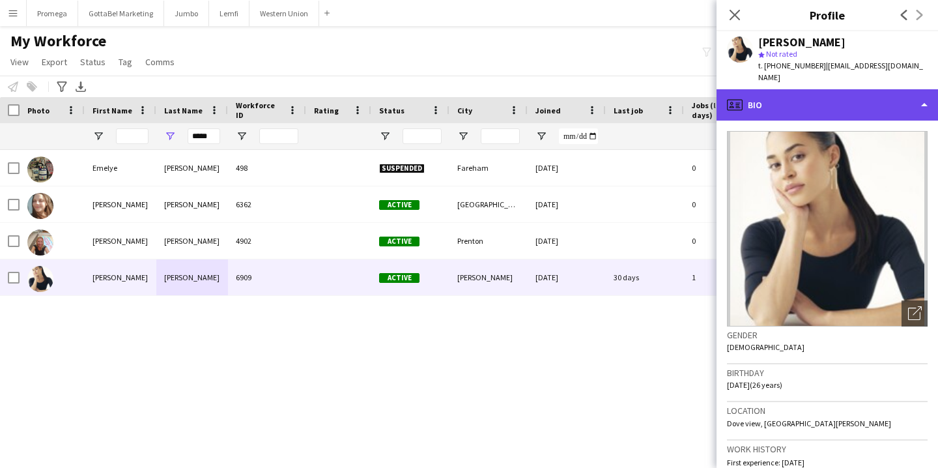
click at [878, 90] on div "profile Bio" at bounding box center [828, 104] width 222 height 31
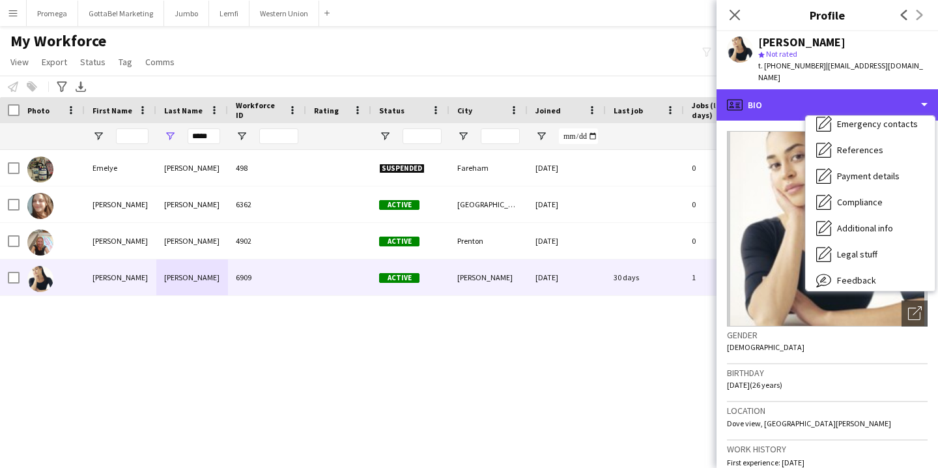
scroll to position [123, 0]
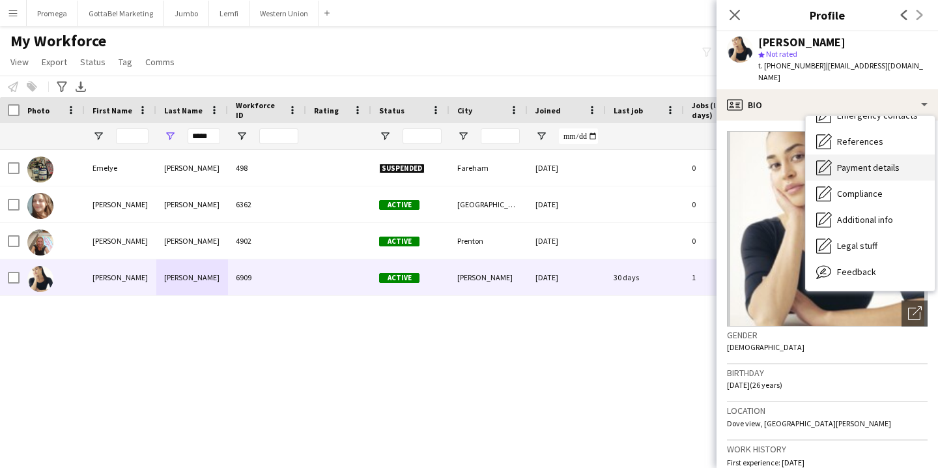
click at [874, 162] on span "Payment details" at bounding box center [868, 168] width 63 height 12
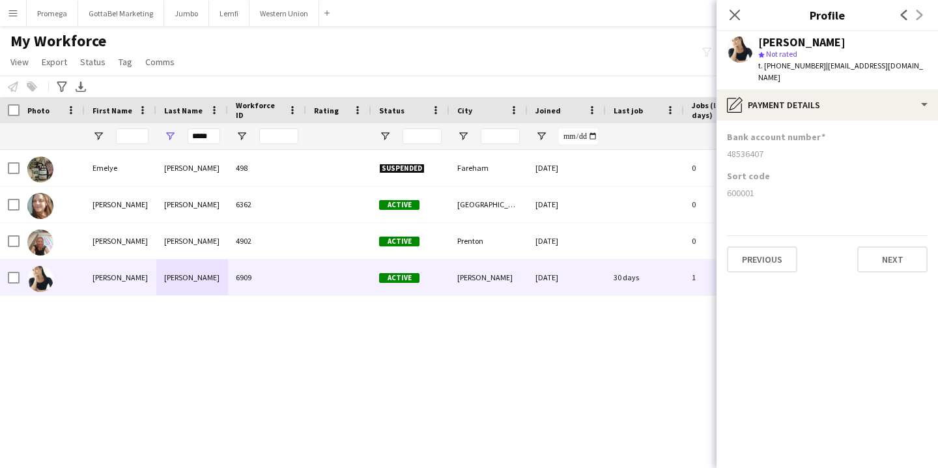
drag, startPoint x: 765, startPoint y: 141, endPoint x: 727, endPoint y: 141, distance: 37.8
click at [727, 148] on div "48536407" at bounding box center [827, 154] width 201 height 12
drag, startPoint x: 756, startPoint y: 181, endPoint x: 729, endPoint y: 182, distance: 26.7
click at [729, 187] on div "600001" at bounding box center [827, 193] width 201 height 12
drag, startPoint x: 216, startPoint y: 134, endPoint x: 158, endPoint y: 132, distance: 57.4
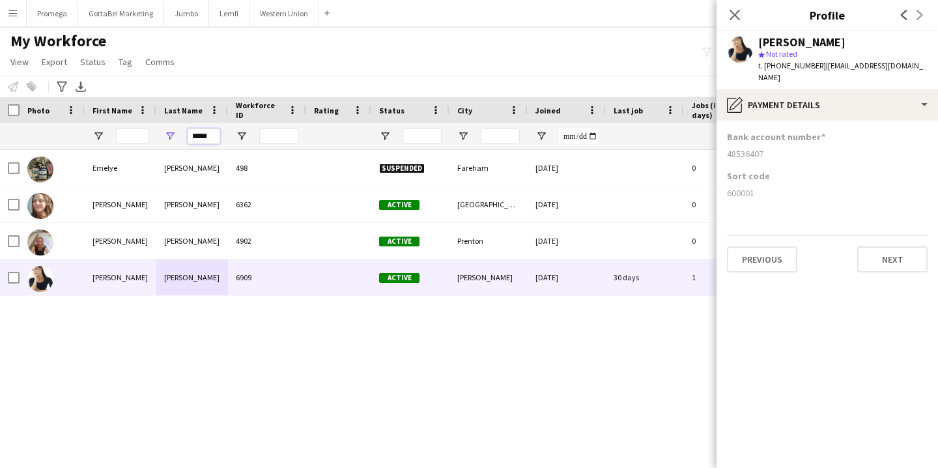
click at [158, 132] on div "*****" at bounding box center [192, 136] width 72 height 26
paste input "Last Name Filter Input"
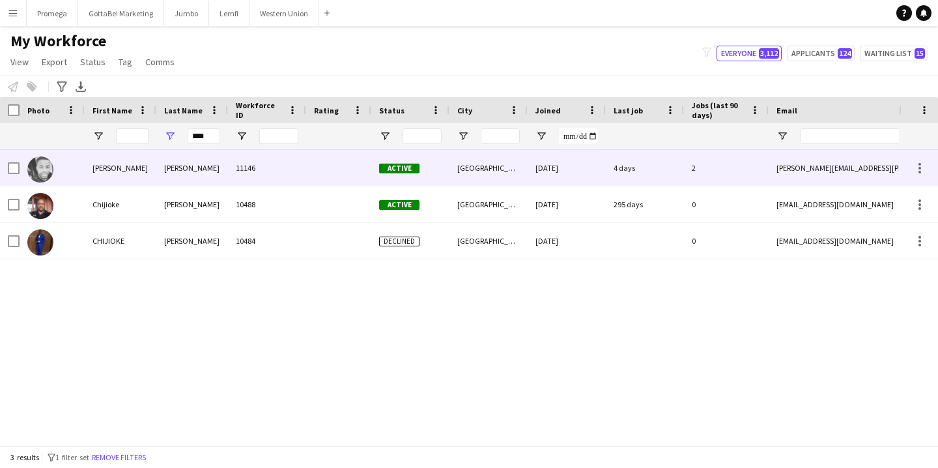
click at [171, 167] on div "Ugwu" at bounding box center [192, 168] width 72 height 36
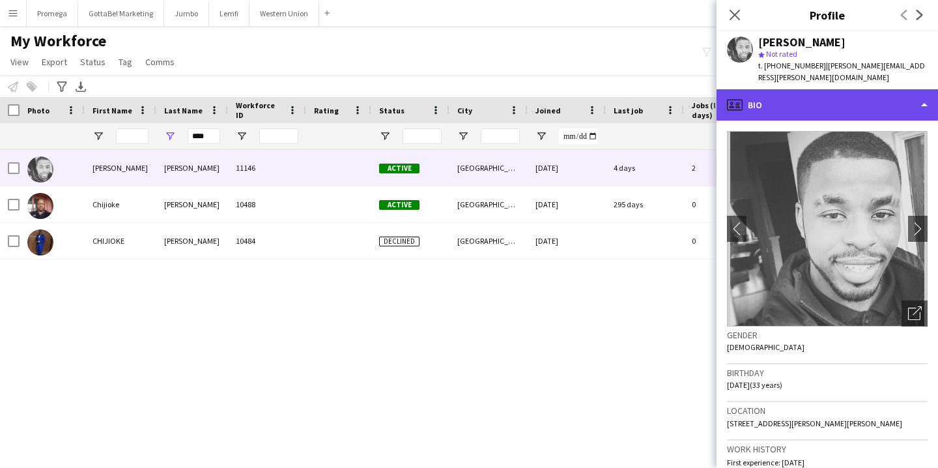
click at [866, 93] on div "profile Bio" at bounding box center [828, 104] width 222 height 31
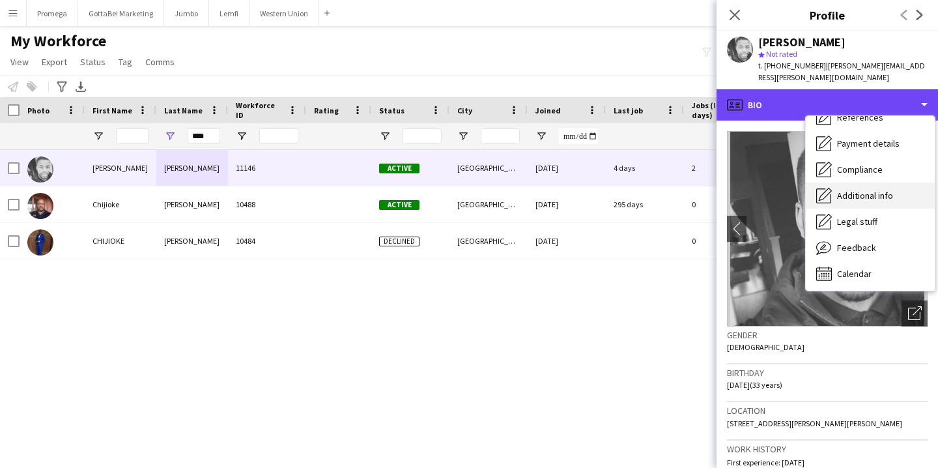
scroll to position [148, 0]
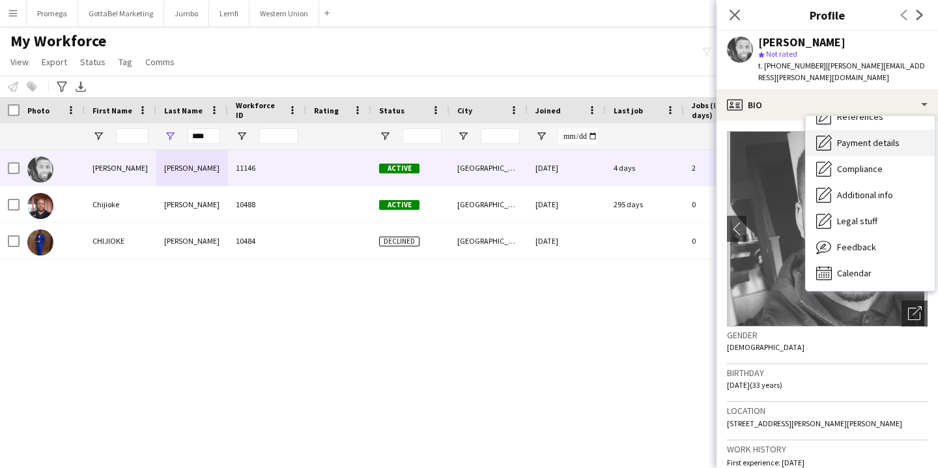
click at [860, 137] on span "Payment details" at bounding box center [868, 143] width 63 height 12
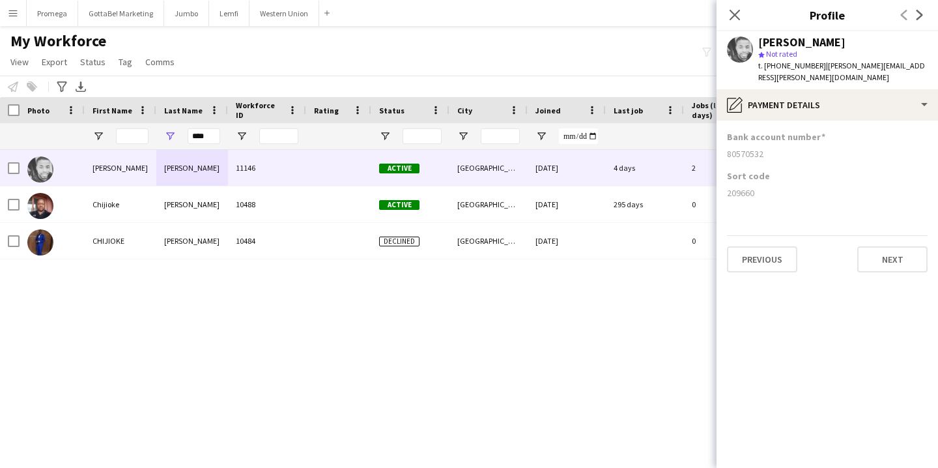
drag, startPoint x: 768, startPoint y: 141, endPoint x: 729, endPoint y: 141, distance: 39.1
click at [729, 148] on div "80570532" at bounding box center [827, 154] width 201 height 12
drag, startPoint x: 756, startPoint y: 182, endPoint x: 729, endPoint y: 184, distance: 27.4
click at [729, 187] on div "209660" at bounding box center [827, 193] width 201 height 12
drag, startPoint x: 190, startPoint y: 132, endPoint x: 263, endPoint y: 136, distance: 73.1
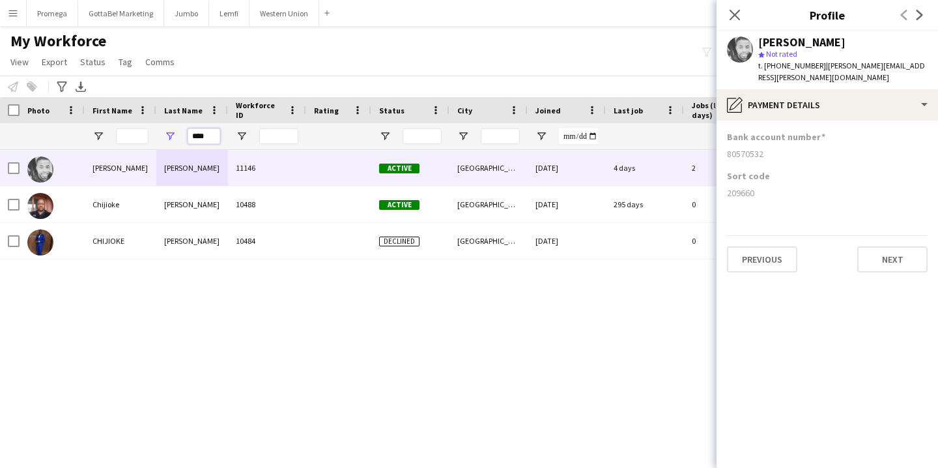
click at [263, 136] on div "****" at bounding box center [706, 136] width 1413 height 26
paste input "*****"
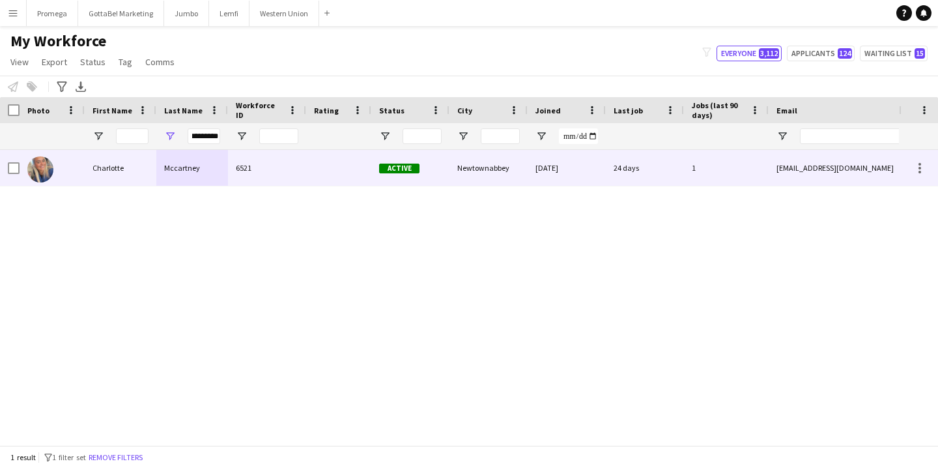
click at [149, 163] on div "Charlotte" at bounding box center [121, 168] width 72 height 36
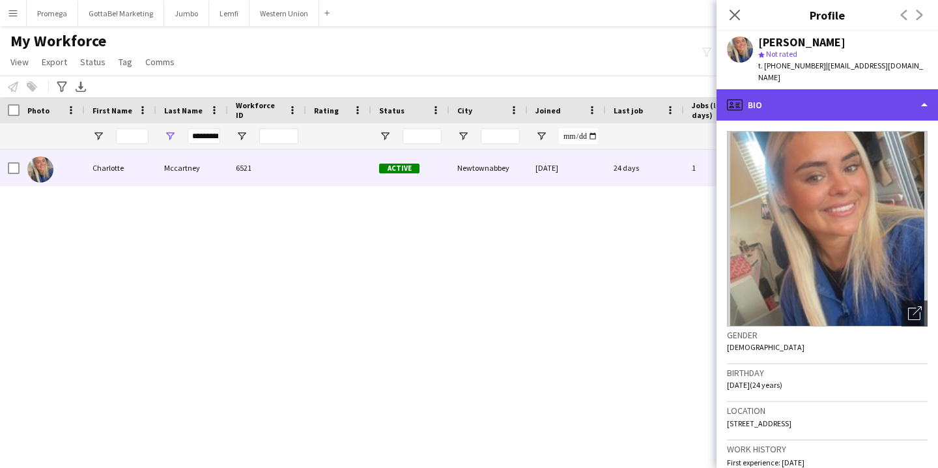
click at [908, 104] on div "profile Bio" at bounding box center [828, 104] width 222 height 31
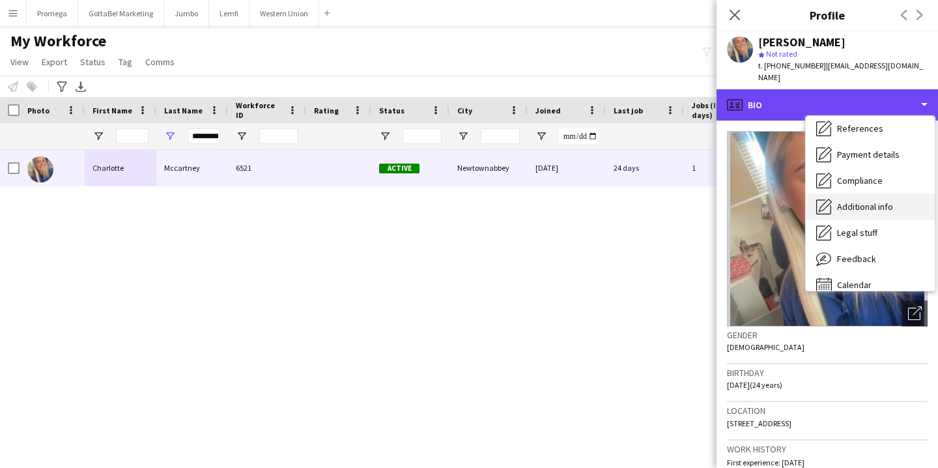
scroll to position [139, 0]
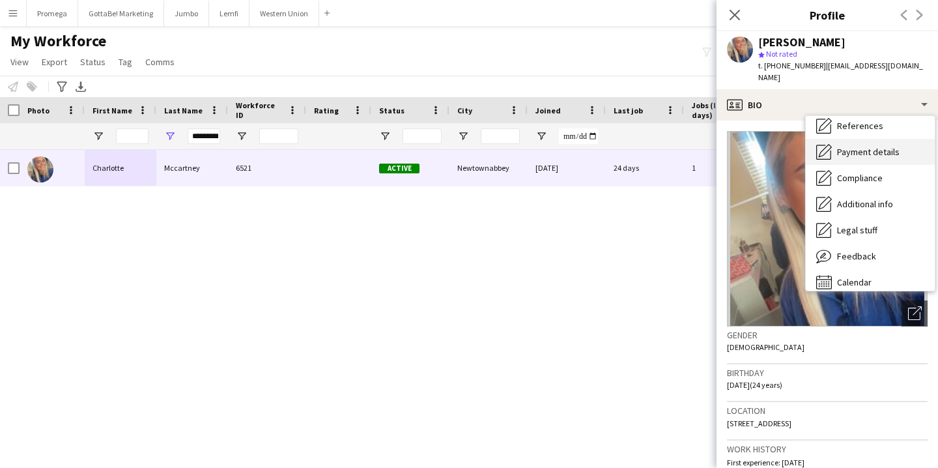
click at [876, 151] on span "Payment details" at bounding box center [868, 152] width 63 height 12
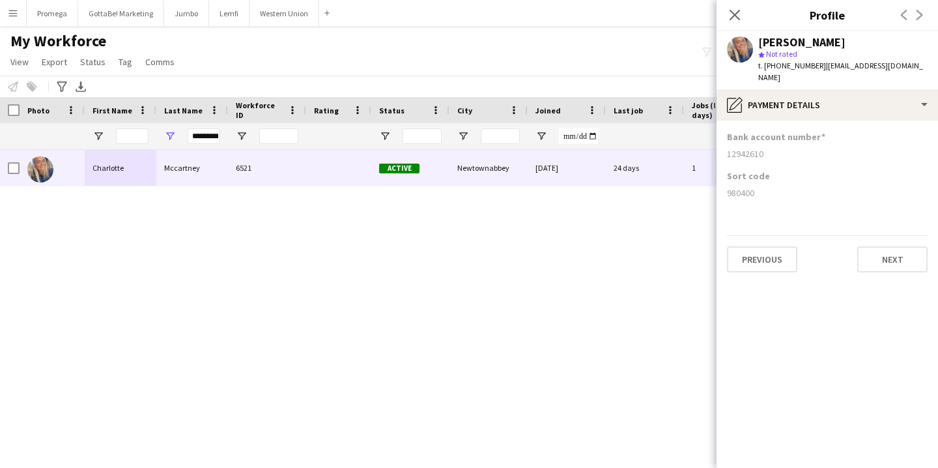
drag, startPoint x: 768, startPoint y: 151, endPoint x: 727, endPoint y: 155, distance: 41.9
click at [726, 155] on app-section-data-types "Bank account number 12942610 Sort code 980400 Previous Next" at bounding box center [828, 294] width 222 height 347
drag, startPoint x: 757, startPoint y: 195, endPoint x: 727, endPoint y: 196, distance: 29.3
click at [727, 196] on div "980400" at bounding box center [827, 193] width 201 height 12
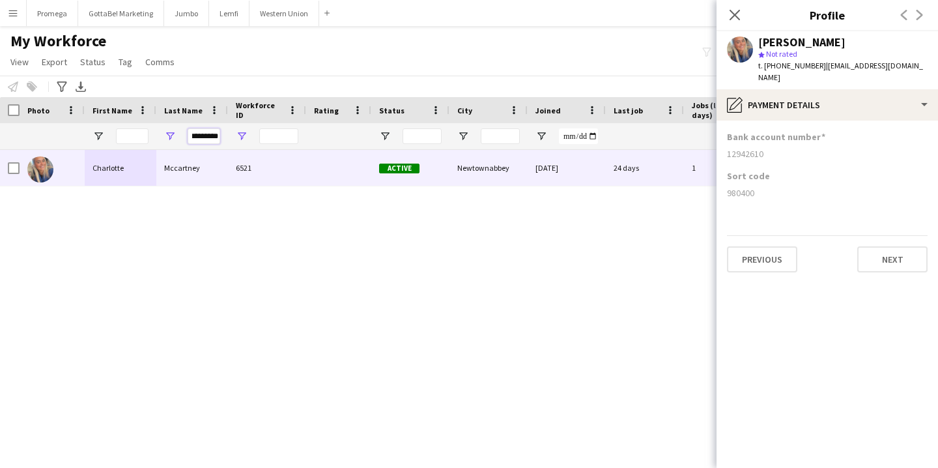
drag, startPoint x: 192, startPoint y: 136, endPoint x: 239, endPoint y: 136, distance: 46.9
click at [239, 136] on div "*********" at bounding box center [706, 136] width 1413 height 26
paste input "Last Name Filter Input"
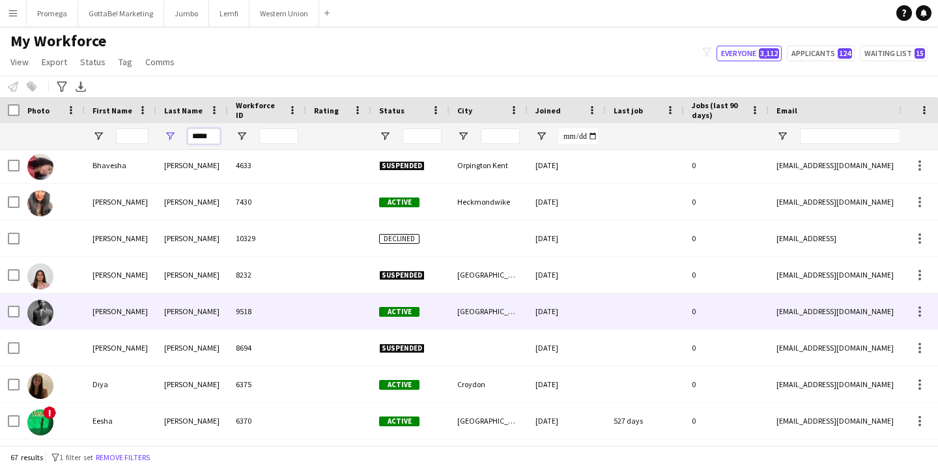
scroll to position [0, 0]
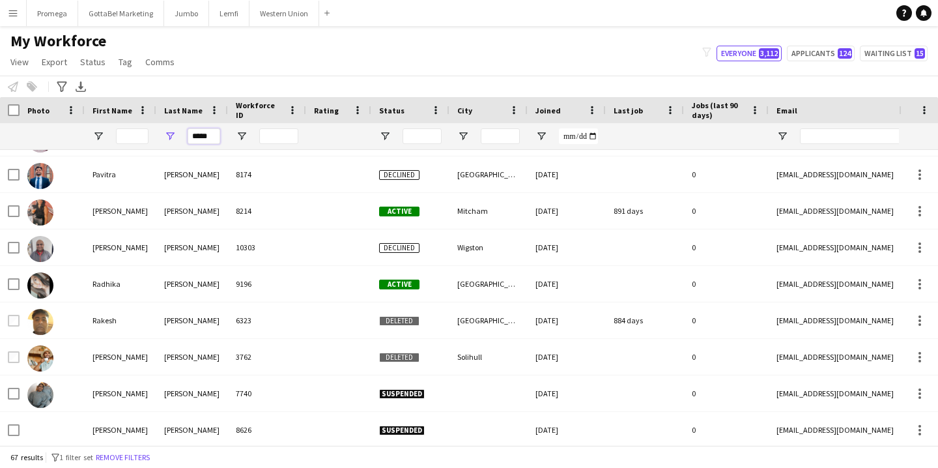
type input "*****"
click at [134, 139] on input "First Name Filter Input" at bounding box center [132, 136] width 33 height 16
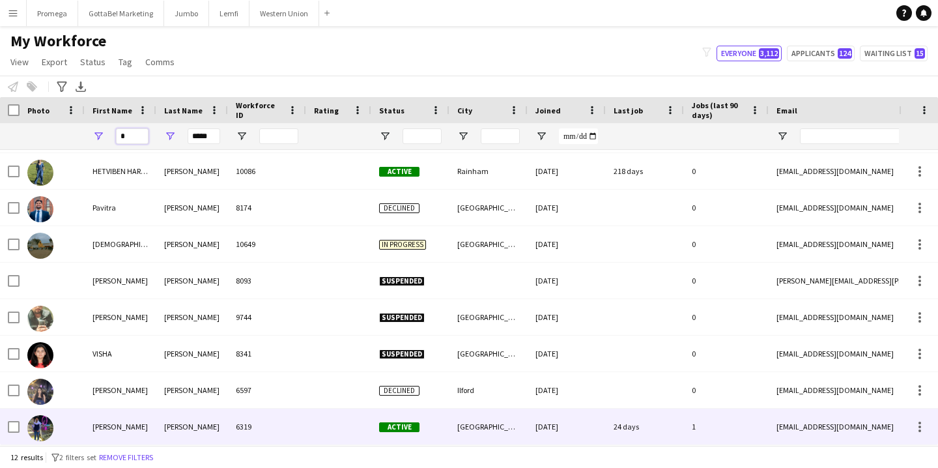
type input "*"
click at [175, 426] on div "Patel" at bounding box center [192, 427] width 72 height 36
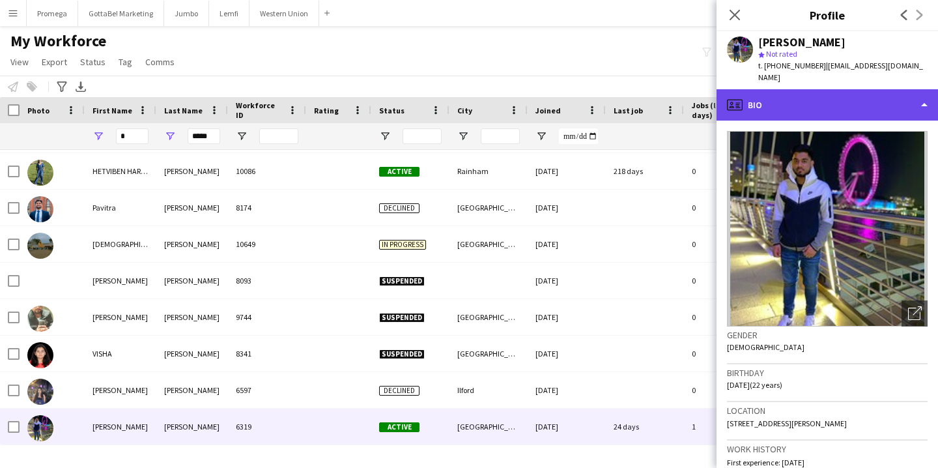
click at [890, 96] on div "profile Bio" at bounding box center [828, 104] width 222 height 31
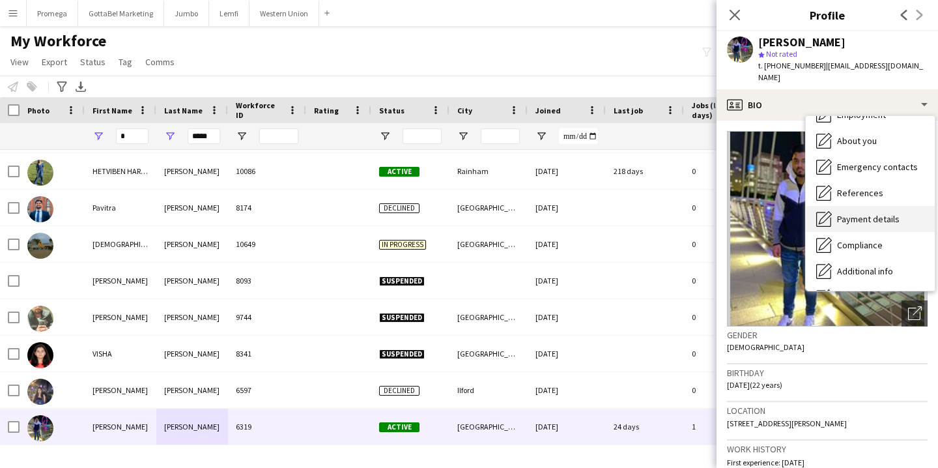
click at [882, 213] on span "Payment details" at bounding box center [868, 219] width 63 height 12
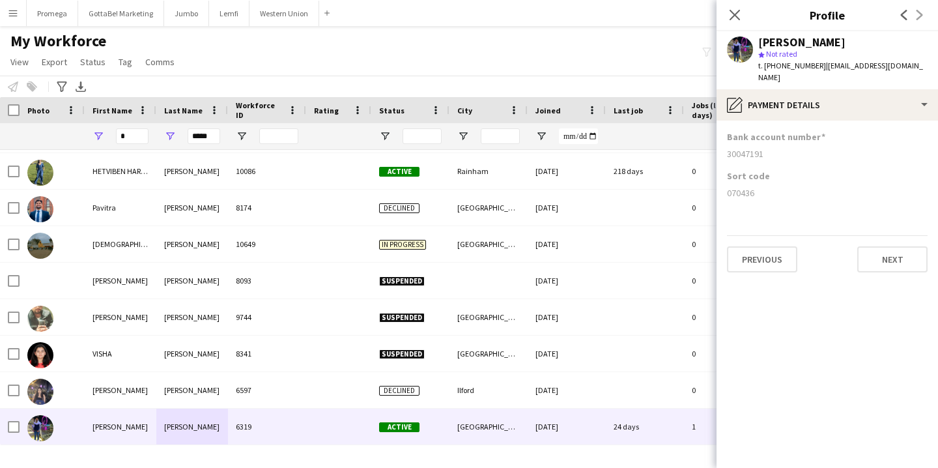
drag, startPoint x: 765, startPoint y: 143, endPoint x: 725, endPoint y: 143, distance: 39.7
click at [725, 143] on app-section-data-types "Bank account number 30047191 Sort code 070436 Previous Next" at bounding box center [828, 294] width 222 height 347
drag, startPoint x: 754, startPoint y: 181, endPoint x: 728, endPoint y: 182, distance: 26.1
click at [728, 187] on div "070436" at bounding box center [827, 193] width 201 height 12
drag, startPoint x: 213, startPoint y: 139, endPoint x: 143, endPoint y: 127, distance: 71.5
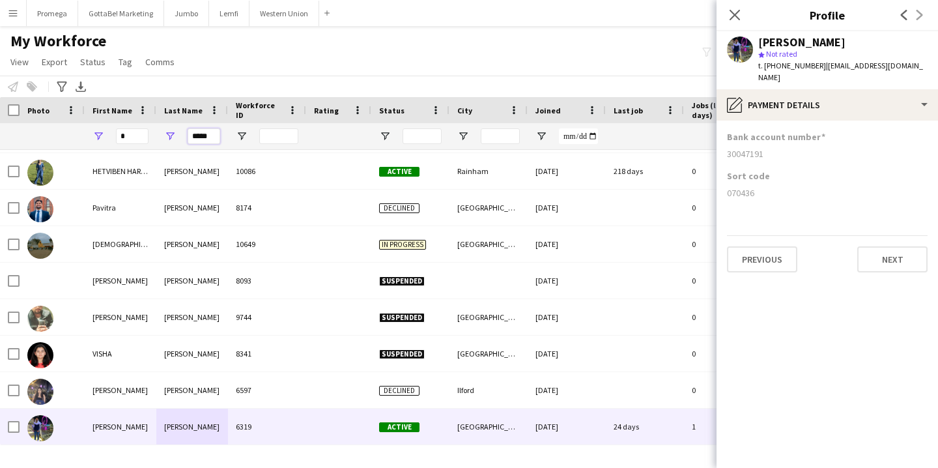
click at [143, 127] on div "* *****" at bounding box center [706, 136] width 1413 height 26
paste input "*"
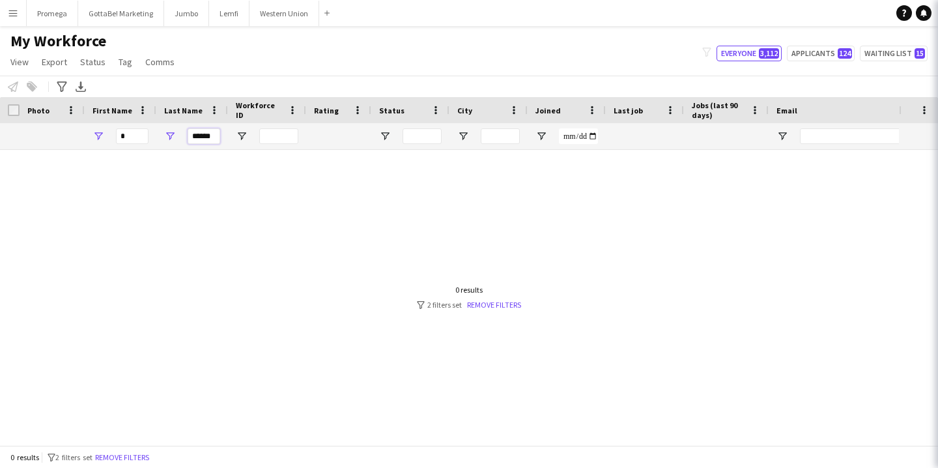
type input "******"
click at [135, 135] on input "*" at bounding box center [132, 136] width 33 height 16
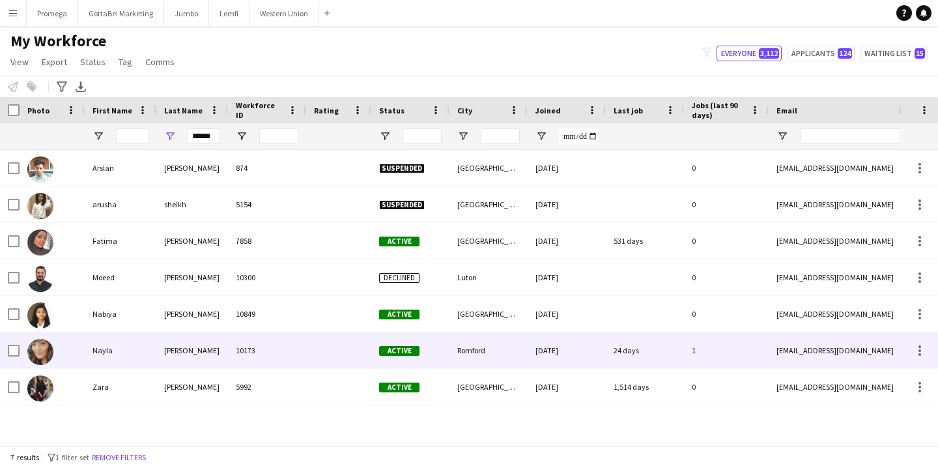
click at [147, 347] on div "Nayla" at bounding box center [121, 350] width 72 height 36
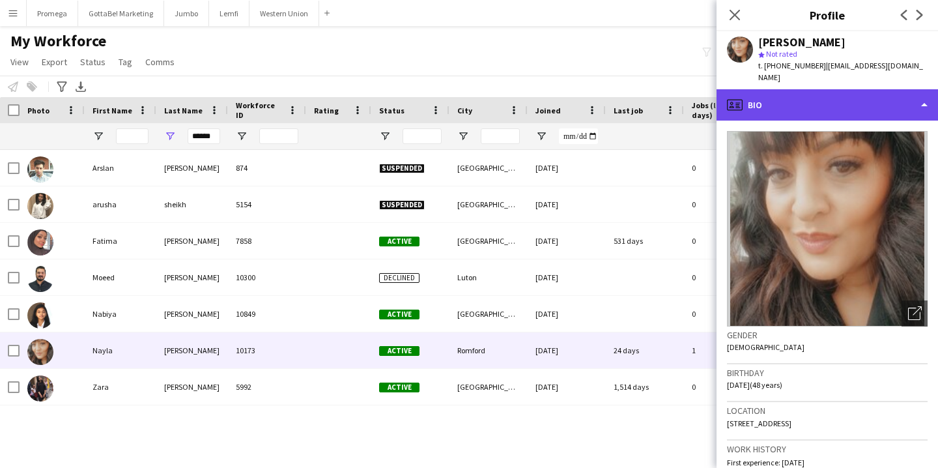
click at [846, 102] on div "profile Bio" at bounding box center [828, 104] width 222 height 31
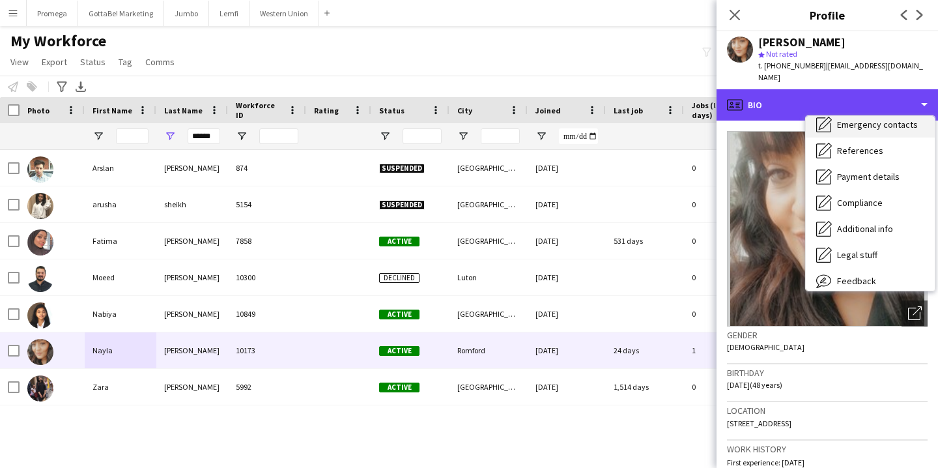
scroll to position [147, 0]
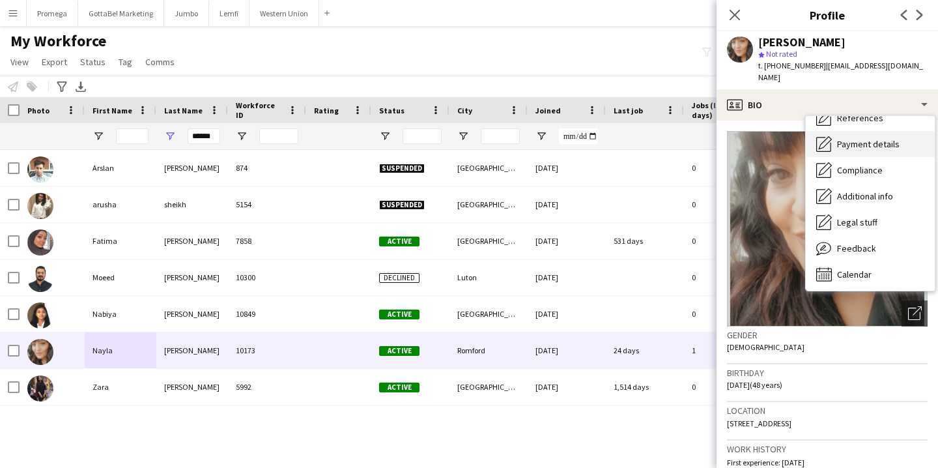
click at [876, 138] on span "Payment details" at bounding box center [868, 144] width 63 height 12
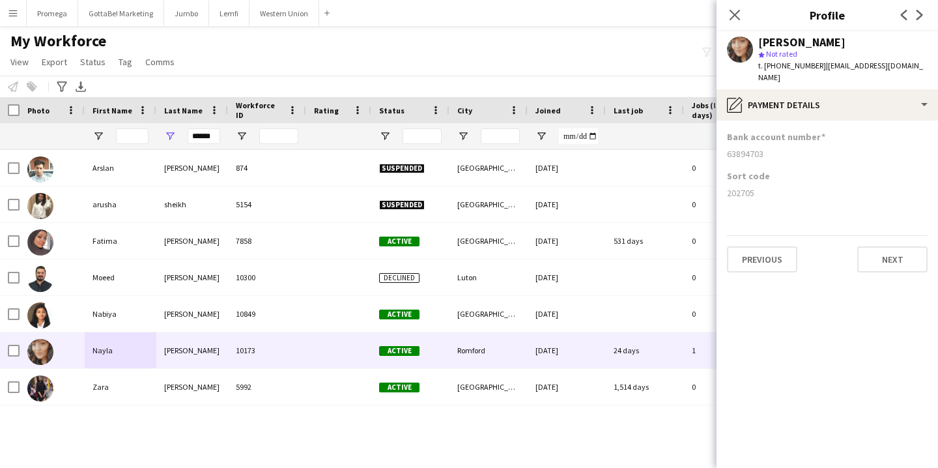
drag, startPoint x: 762, startPoint y: 143, endPoint x: 729, endPoint y: 141, distance: 33.3
click at [729, 148] on div "63894703" at bounding box center [827, 154] width 201 height 12
drag, startPoint x: 755, startPoint y: 179, endPoint x: 723, endPoint y: 179, distance: 31.3
click at [723, 179] on app-section-data-types "Bank account number 63894703 Sort code 202705 Previous Next" at bounding box center [828, 294] width 222 height 347
drag, startPoint x: 215, startPoint y: 135, endPoint x: 162, endPoint y: 135, distance: 52.8
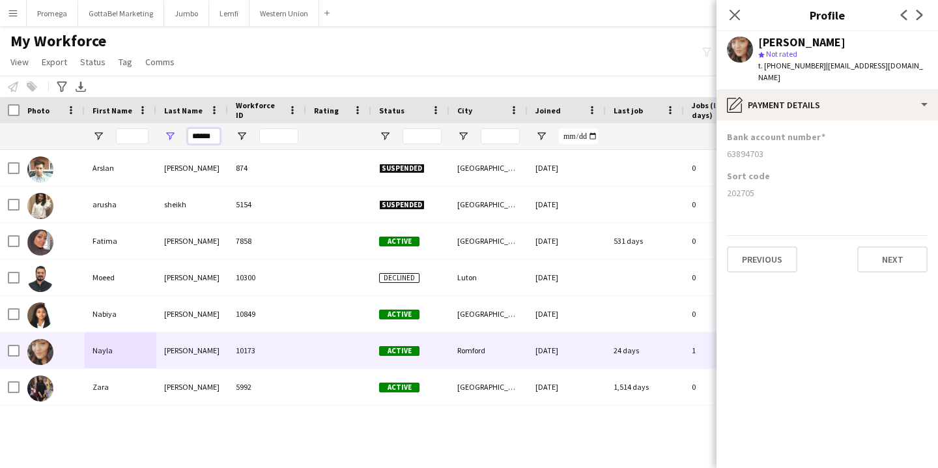
click at [162, 135] on div "******" at bounding box center [192, 136] width 72 height 26
paste input "Last Name Filter Input"
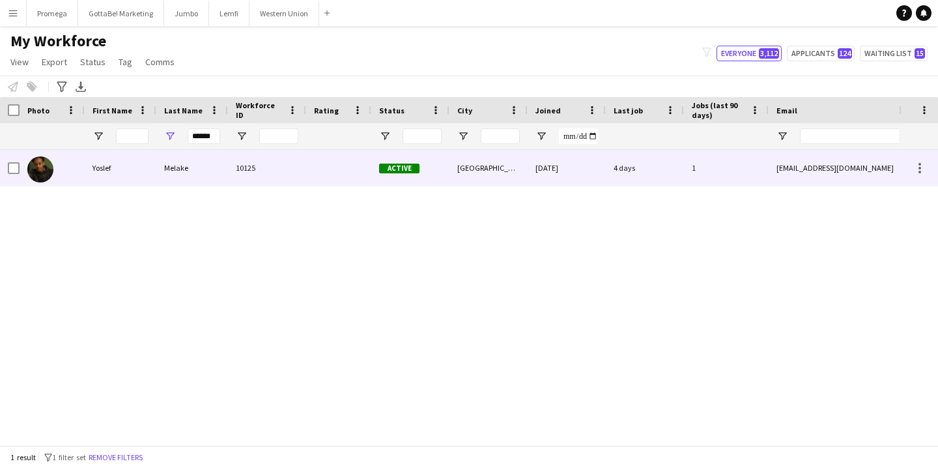
click at [139, 160] on div "Yoslef" at bounding box center [121, 168] width 72 height 36
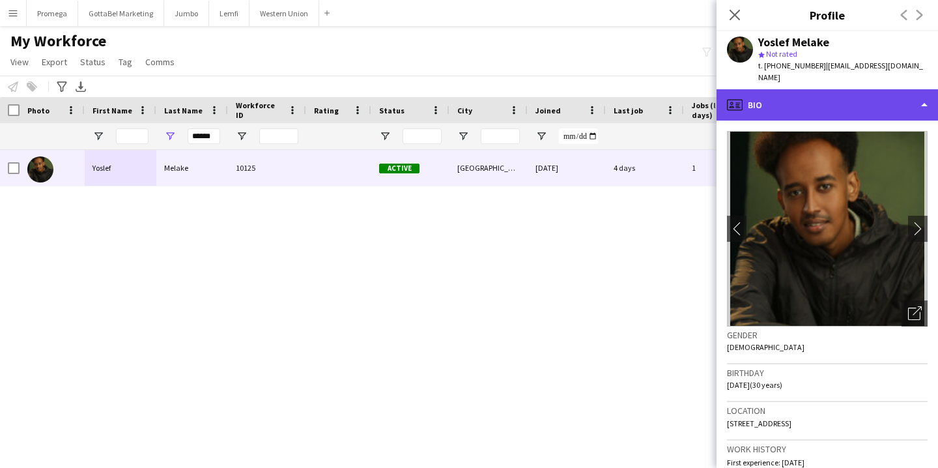
click at [877, 90] on div "profile Bio" at bounding box center [828, 104] width 222 height 31
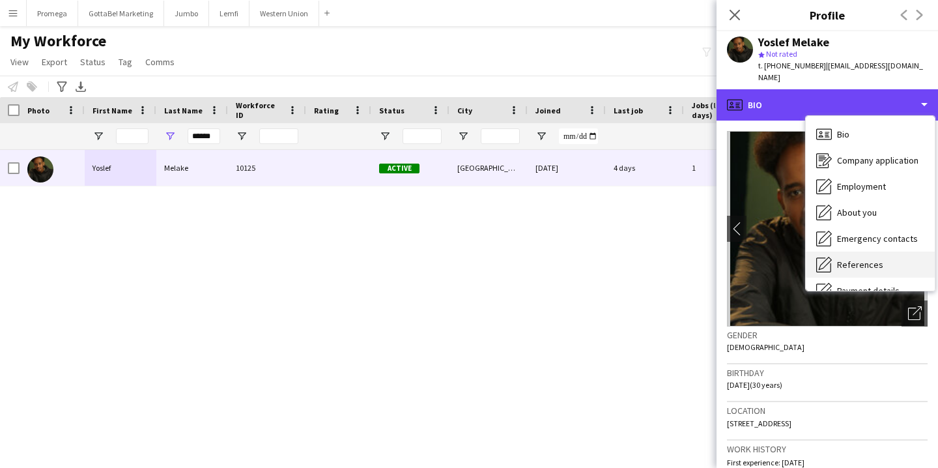
scroll to position [149, 0]
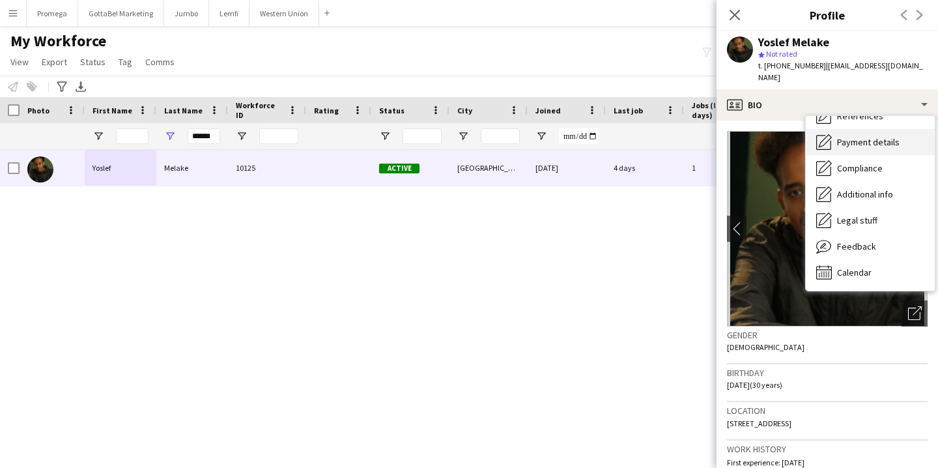
click at [874, 137] on div "Payment details Payment details" at bounding box center [870, 142] width 129 height 26
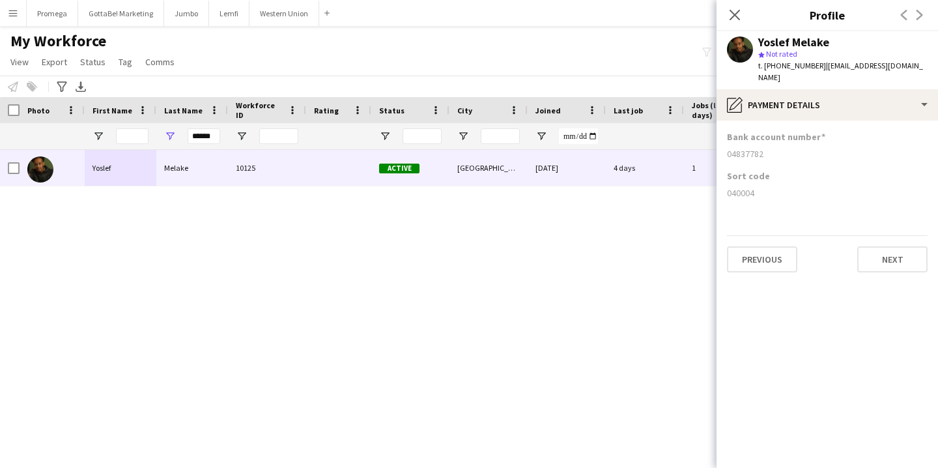
drag, startPoint x: 764, startPoint y: 141, endPoint x: 727, endPoint y: 140, distance: 37.1
click at [727, 148] on div "04837782" at bounding box center [827, 154] width 201 height 12
drag, startPoint x: 755, startPoint y: 181, endPoint x: 723, endPoint y: 182, distance: 31.3
click at [723, 182] on app-section-data-types "Bank account number 04837782 Sort code 040004 Previous Next" at bounding box center [828, 294] width 222 height 347
drag, startPoint x: 216, startPoint y: 136, endPoint x: 155, endPoint y: 124, distance: 62.2
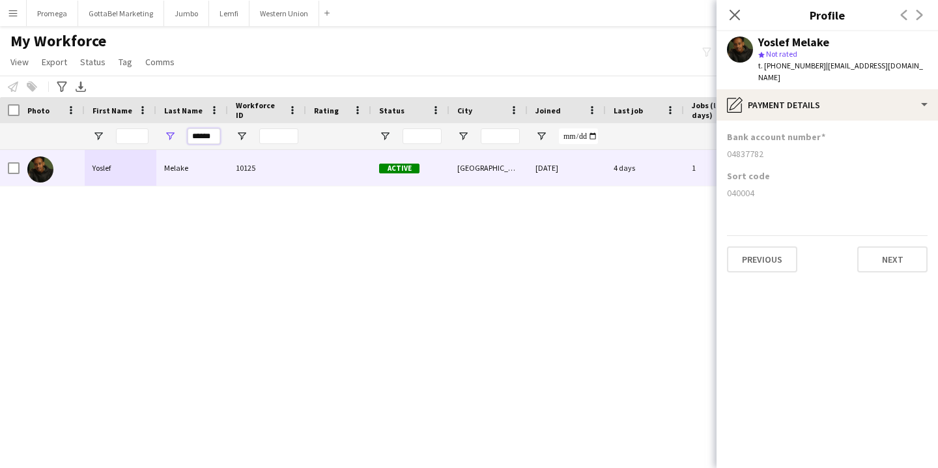
click at [155, 124] on div "******" at bounding box center [706, 136] width 1413 height 26
paste input "Last Name Filter Input"
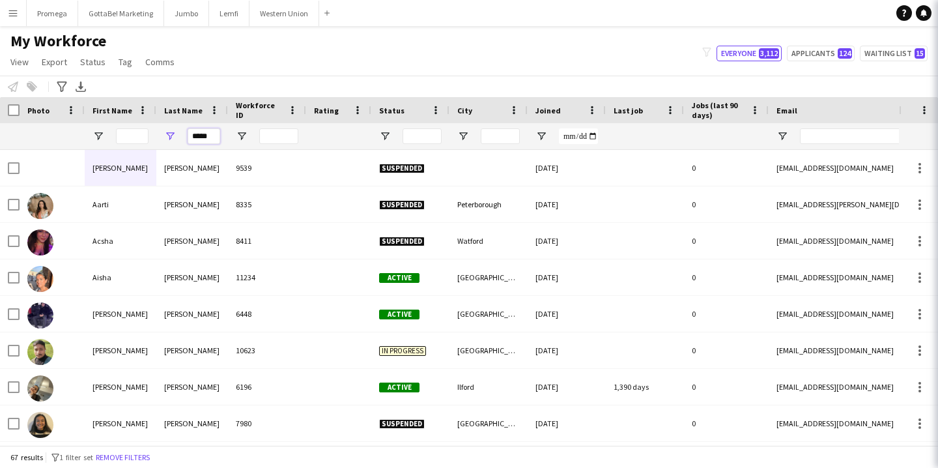
type input "*****"
click at [141, 136] on input "First Name Filter Input" at bounding box center [132, 136] width 33 height 16
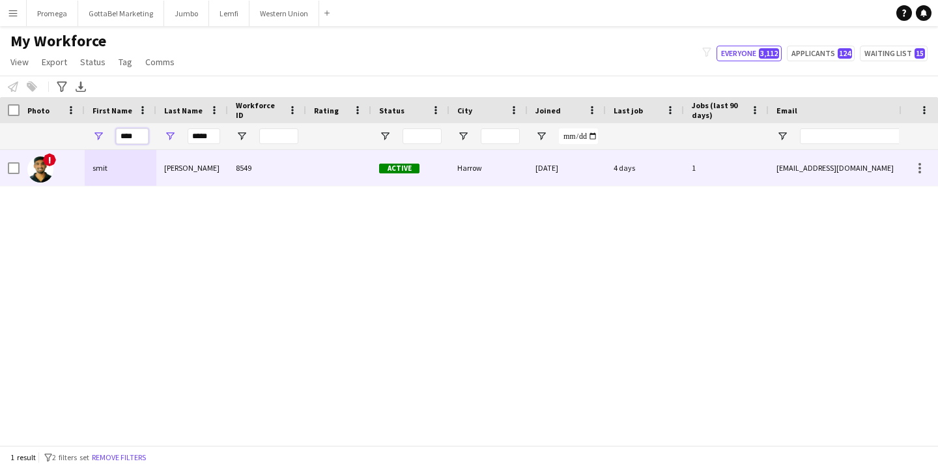
type input "****"
click at [227, 173] on div "patel" at bounding box center [192, 168] width 72 height 36
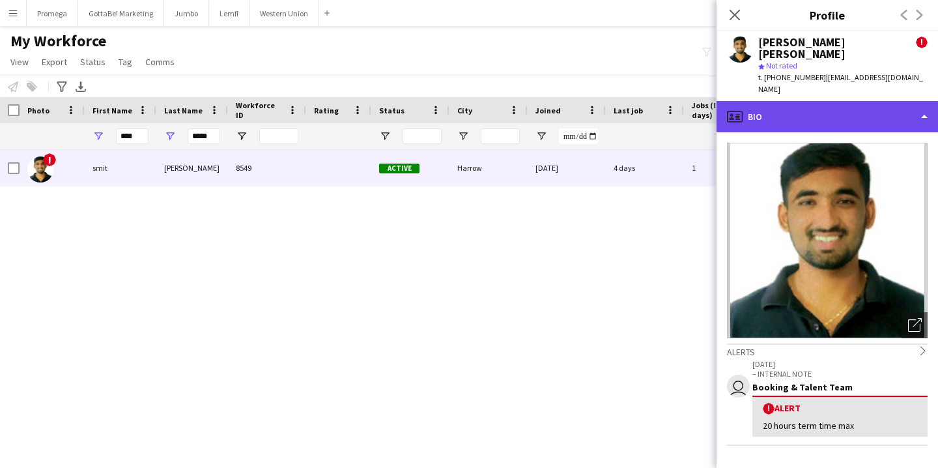
click at [858, 101] on div "profile Bio" at bounding box center [828, 116] width 222 height 31
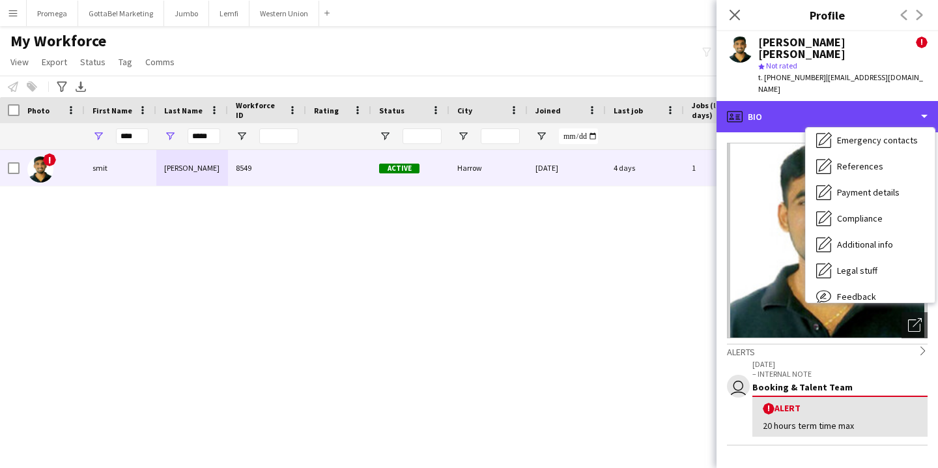
scroll to position [148, 0]
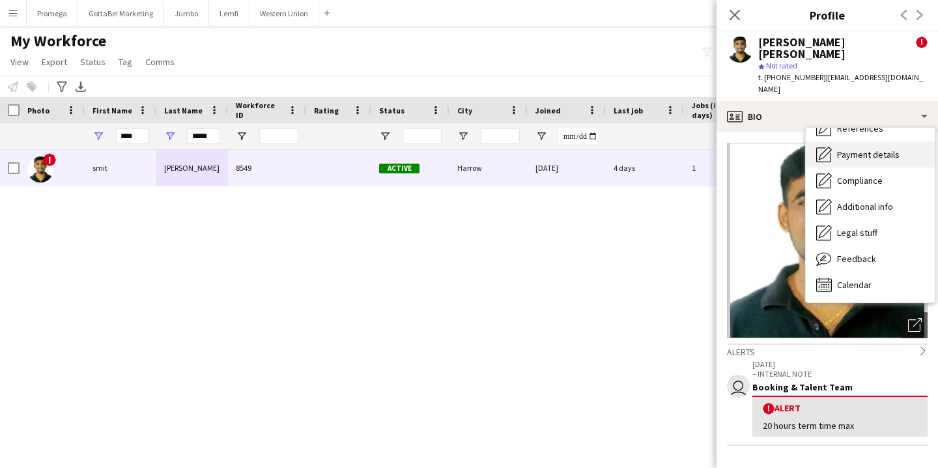
click at [881, 141] on div "Payment details Payment details" at bounding box center [870, 154] width 129 height 26
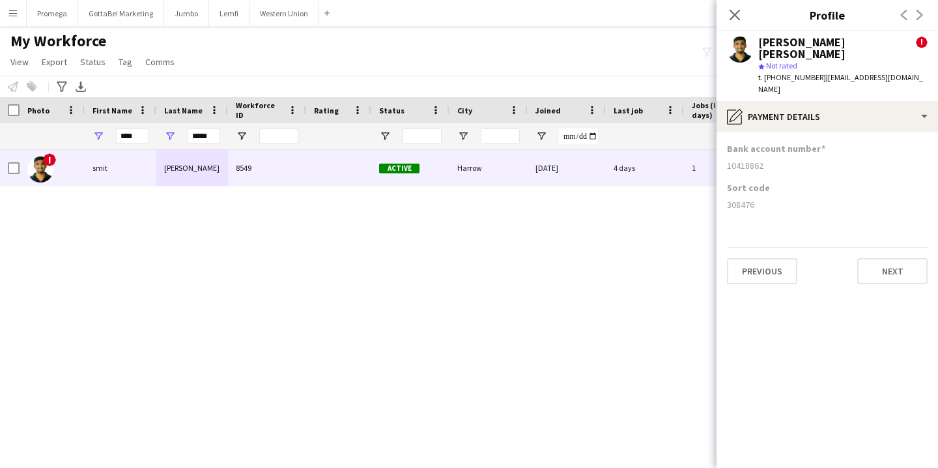
drag, startPoint x: 764, startPoint y: 143, endPoint x: 727, endPoint y: 142, distance: 37.1
click at [727, 160] on div "10418862" at bounding box center [827, 166] width 201 height 12
drag, startPoint x: 757, startPoint y: 180, endPoint x: 725, endPoint y: 180, distance: 31.3
click at [725, 180] on app-section-data-types "Bank account number 10418862 Sort code 308476 Previous Next" at bounding box center [828, 300] width 222 height 336
drag, startPoint x: 213, startPoint y: 134, endPoint x: 160, endPoint y: 133, distance: 53.4
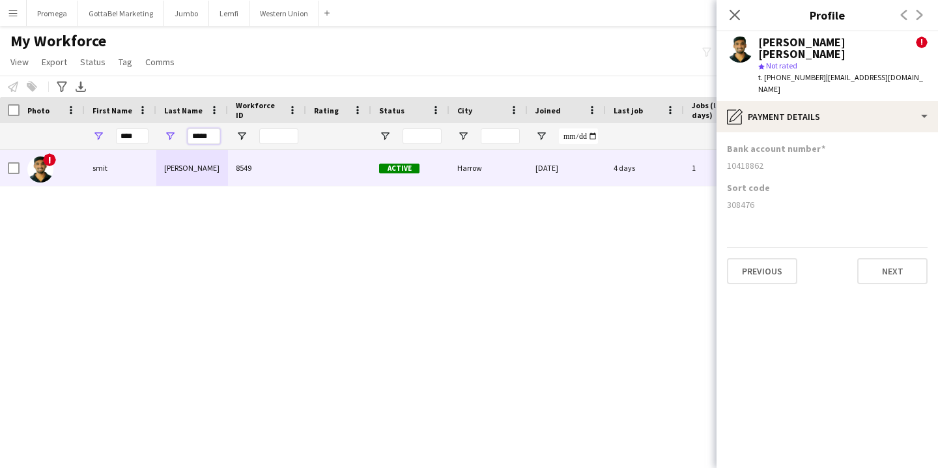
click at [160, 133] on div "*****" at bounding box center [192, 136] width 72 height 26
paste input "*"
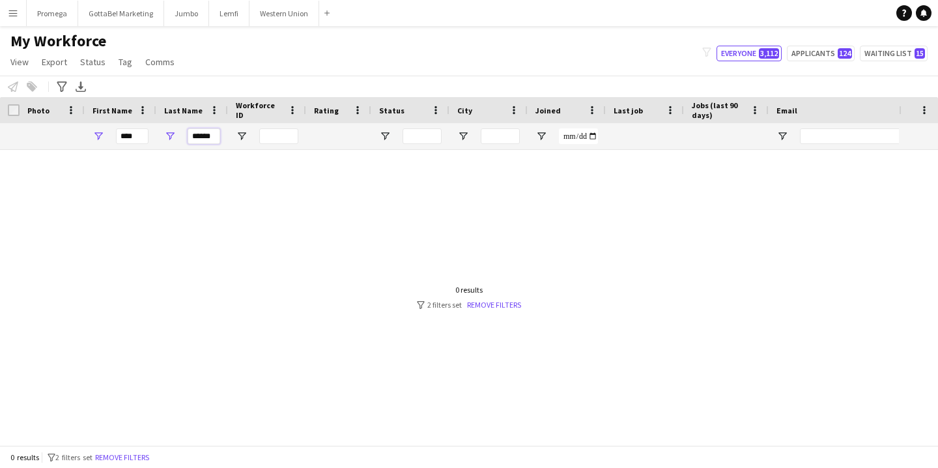
type input "******"
click at [141, 136] on input "****" at bounding box center [132, 136] width 33 height 16
type input "*"
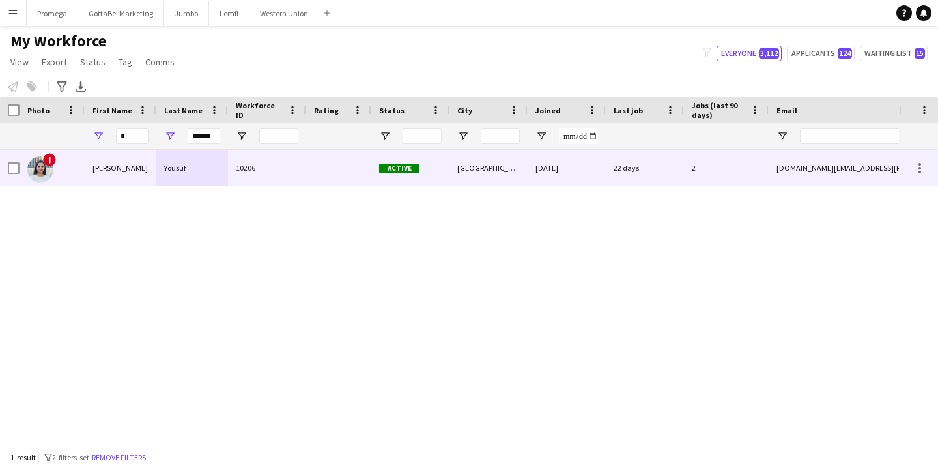
click at [135, 175] on div "Shahnaz" at bounding box center [121, 168] width 72 height 36
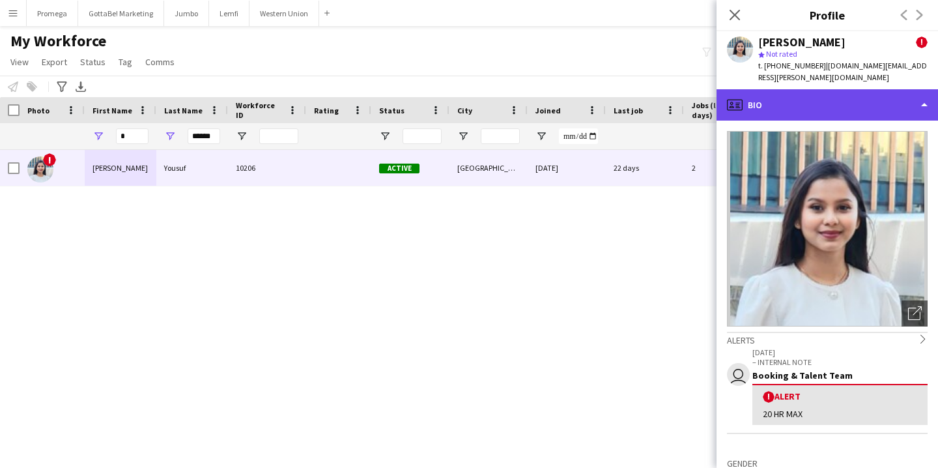
click at [839, 89] on div "profile Bio" at bounding box center [828, 104] width 222 height 31
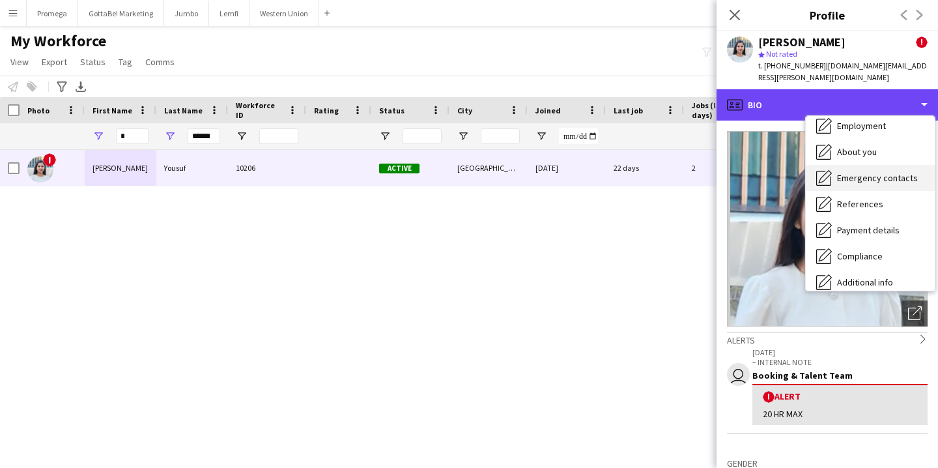
scroll to position [61, 0]
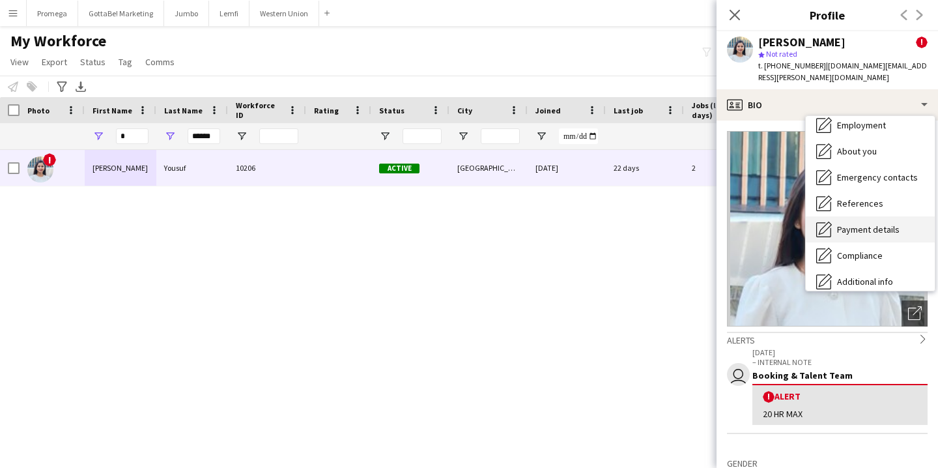
click at [865, 224] on span "Payment details" at bounding box center [868, 230] width 63 height 12
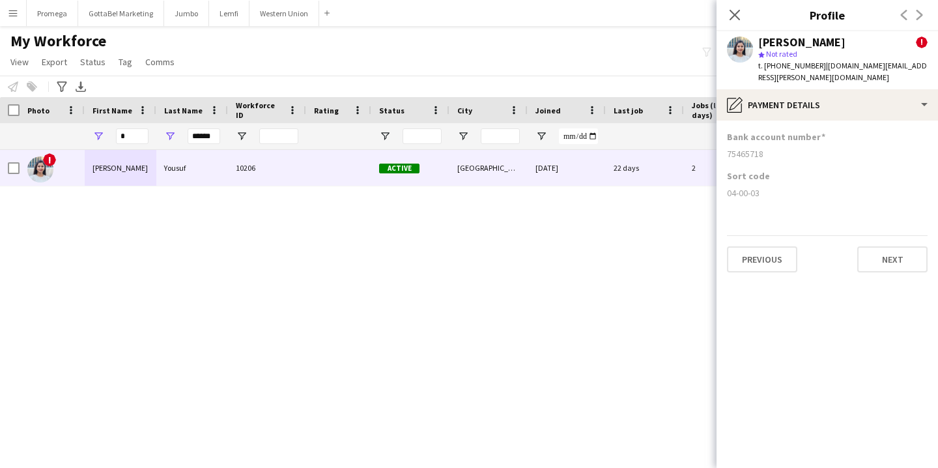
drag, startPoint x: 766, startPoint y: 144, endPoint x: 728, endPoint y: 143, distance: 38.5
click at [728, 148] on div "75465718" at bounding box center [827, 154] width 201 height 12
drag, startPoint x: 764, startPoint y: 182, endPoint x: 727, endPoint y: 185, distance: 37.3
click at [727, 187] on div "04-00-03" at bounding box center [827, 193] width 201 height 12
